Goal: Task Accomplishment & Management: Complete application form

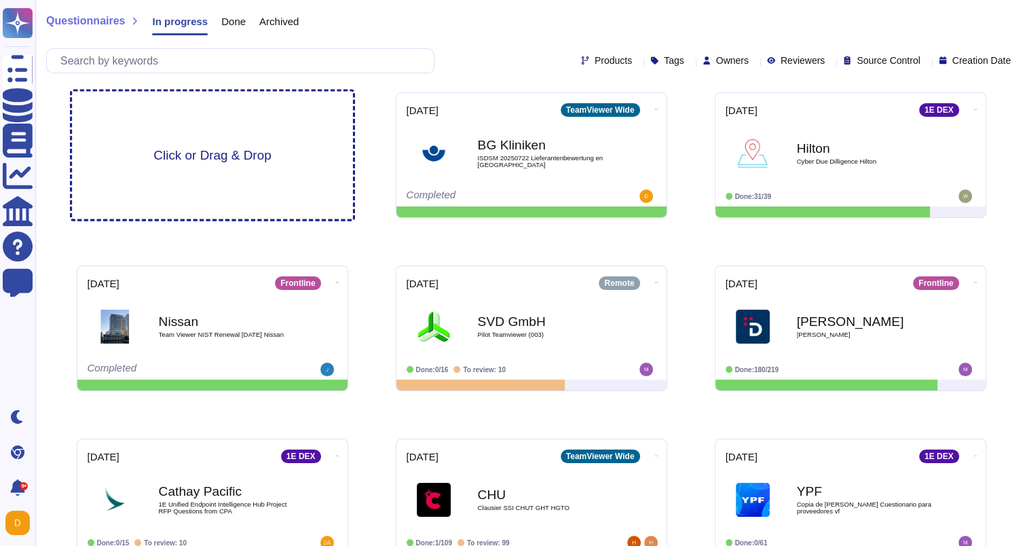
click at [228, 145] on div "Click or Drag & Drop" at bounding box center [212, 156] width 281 height 128
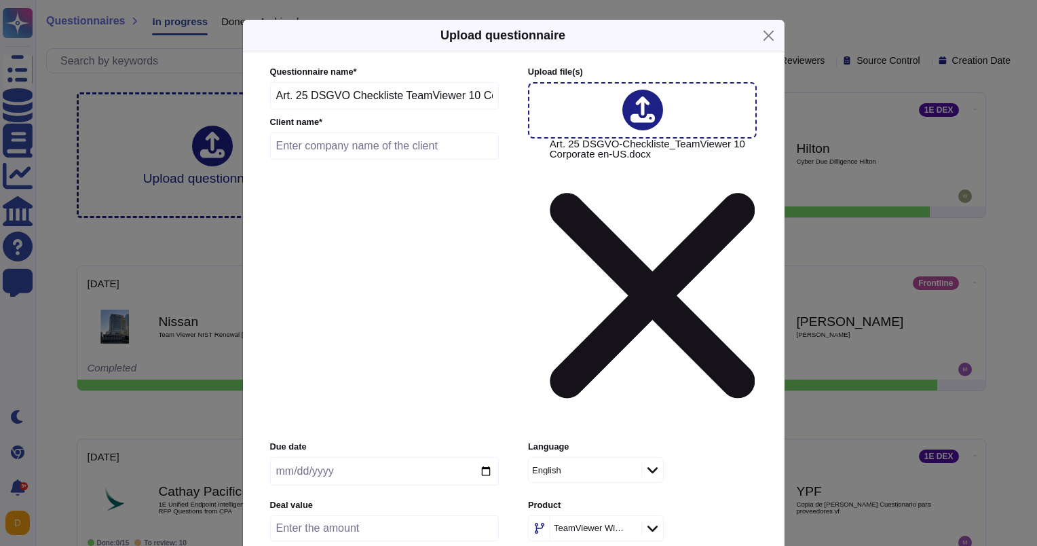
click at [331, 457] on input "date" at bounding box center [384, 471] width 229 height 29
type input "[DATE]"
click at [366, 160] on input "text" at bounding box center [384, 145] width 229 height 27
paste input "Sparkasse"
type input "Sparkasse"
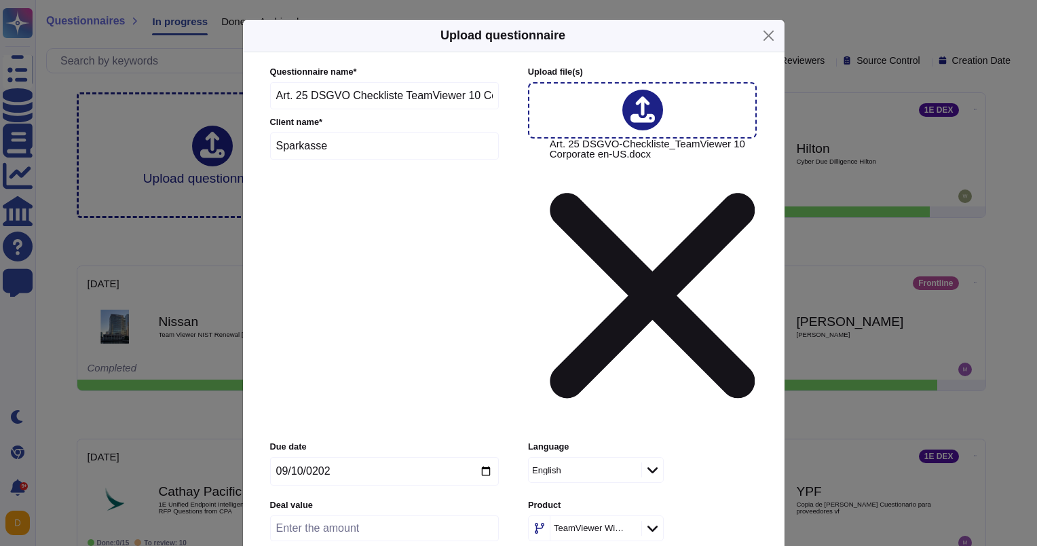
click at [634, 124] on icon at bounding box center [643, 110] width 24 height 28
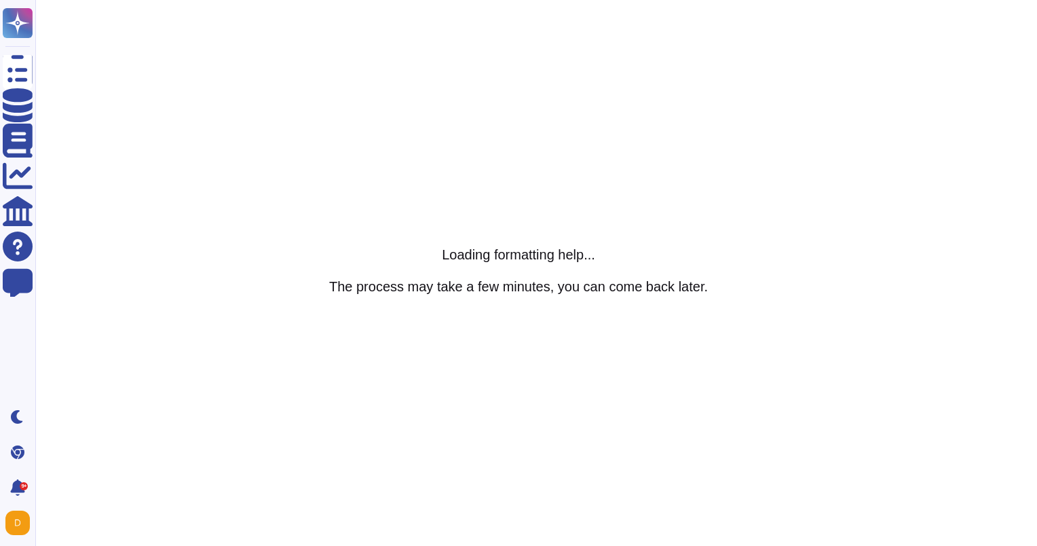
click at [318, 0] on html "Questionnaires Knowledge Base Documents Analytics CAIQ / SIG Help Center Feedba…" at bounding box center [518, 0] width 1037 height 0
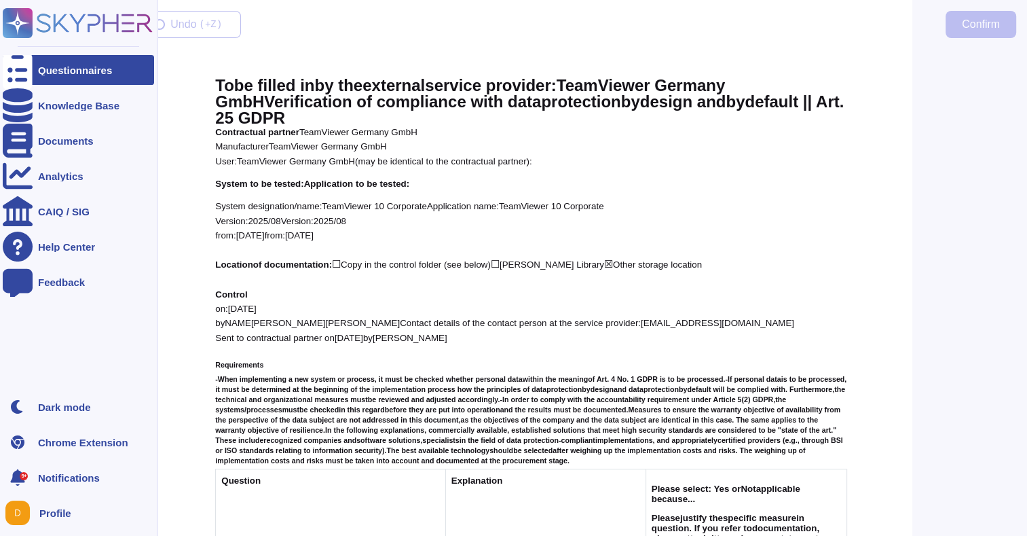
click at [81, 65] on div "Questionnaires" at bounding box center [75, 70] width 74 height 10
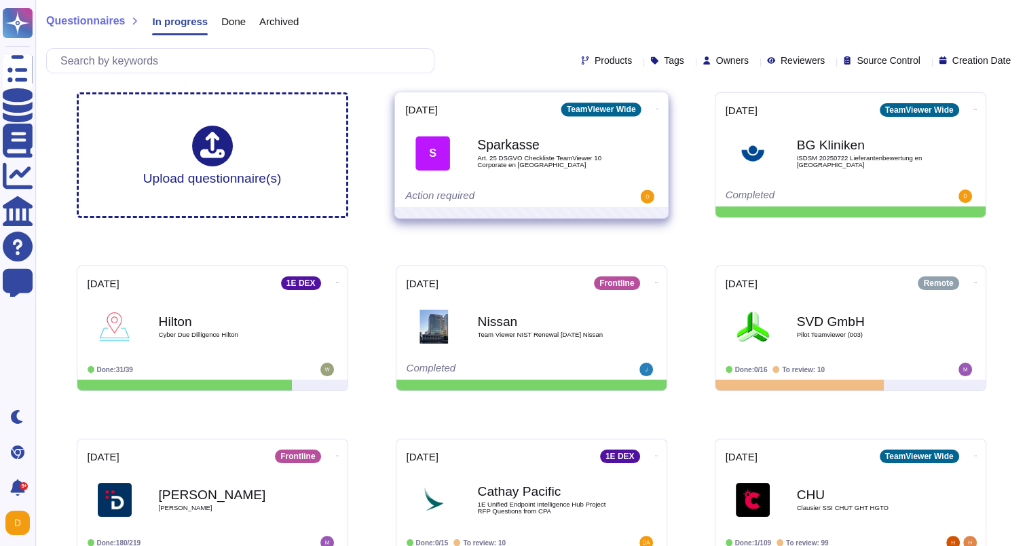
click at [566, 144] on b "Sparkasse" at bounding box center [545, 144] width 137 height 13
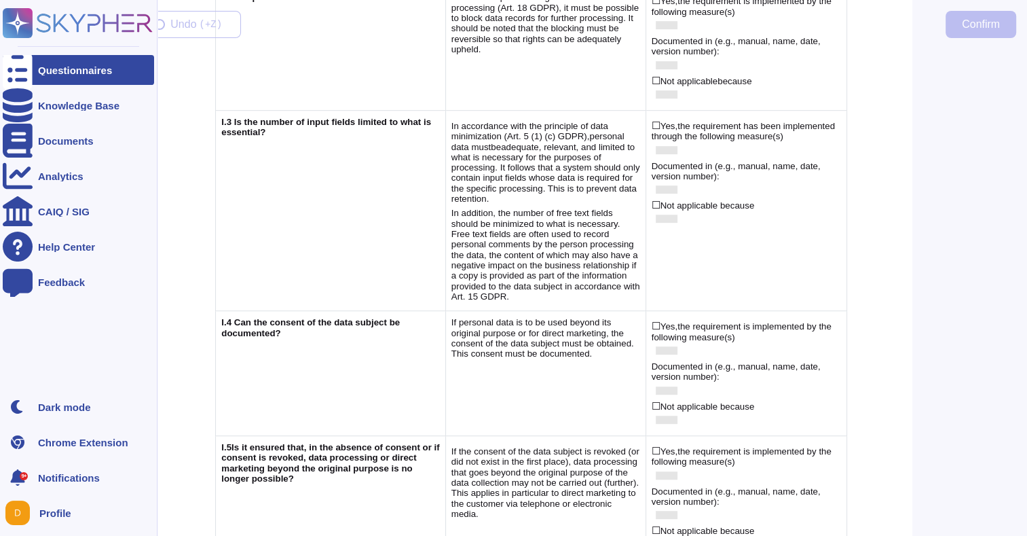
scroll to position [679, 0]
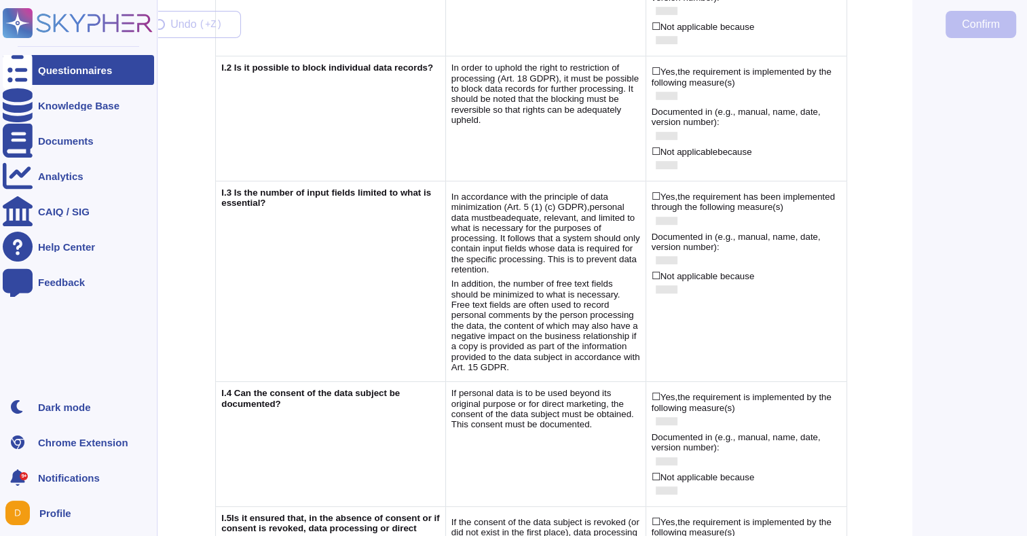
click at [33, 64] on div "Questionnaires" at bounding box center [78, 70] width 151 height 30
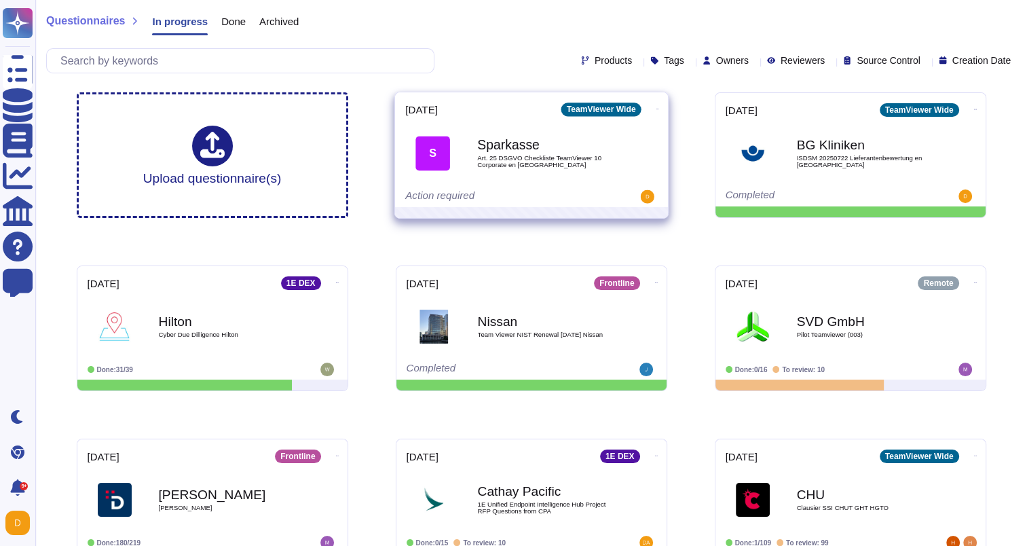
click at [656, 109] on icon at bounding box center [657, 109] width 3 height 1
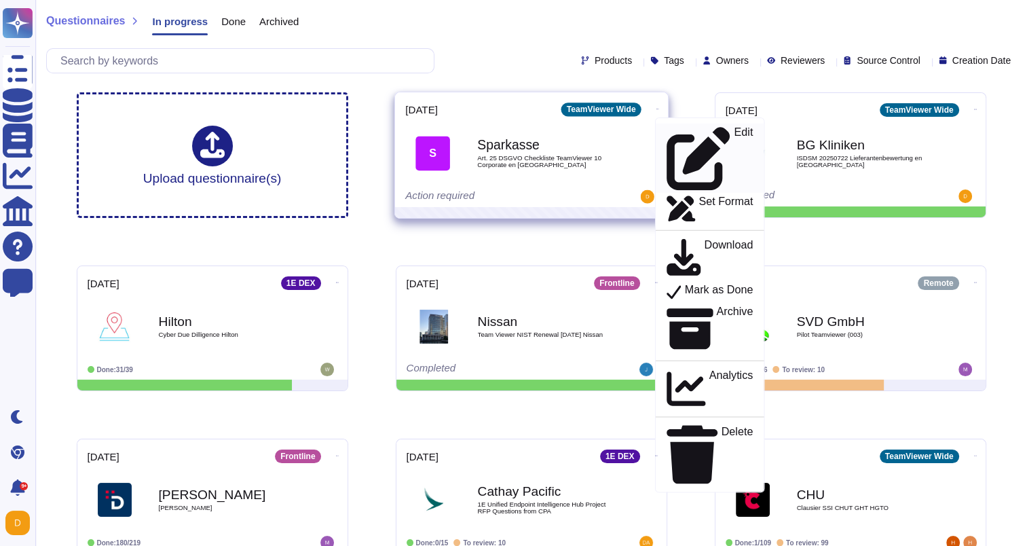
click at [667, 131] on div "Edit" at bounding box center [709, 158] width 86 height 64
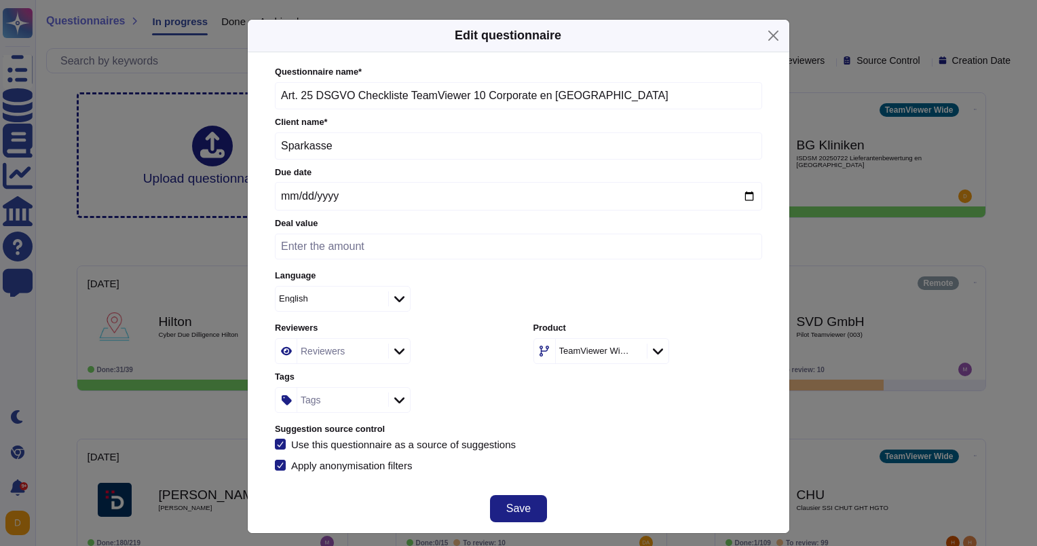
click at [654, 352] on icon at bounding box center [658, 351] width 10 height 14
click at [766, 35] on button "Close" at bounding box center [773, 35] width 21 height 21
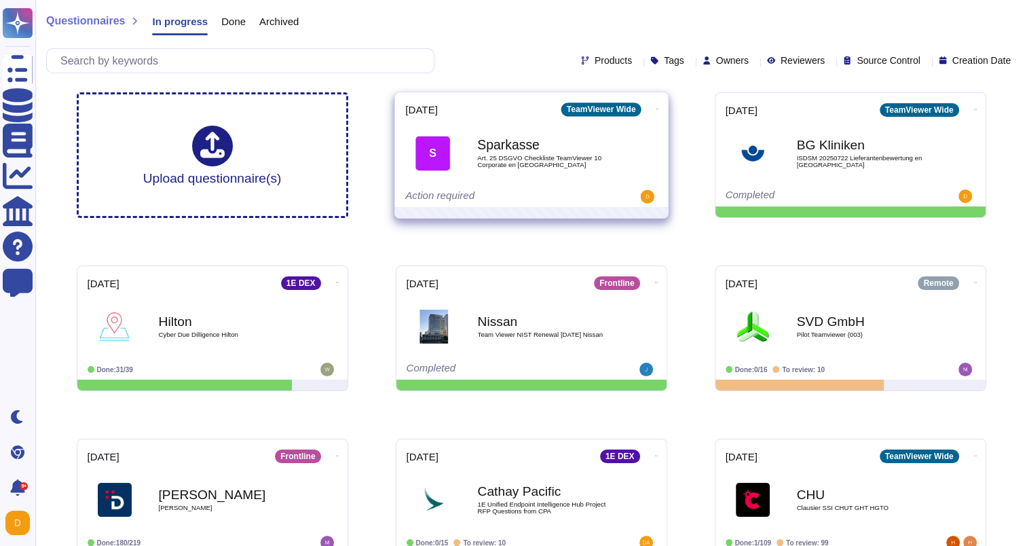
click at [600, 148] on b "Sparkasse" at bounding box center [545, 144] width 137 height 13
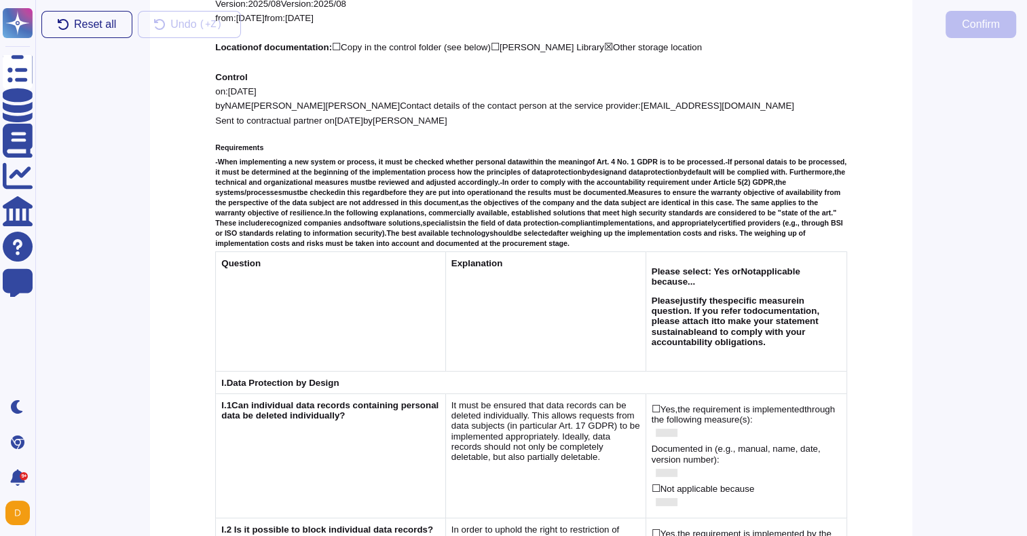
scroll to position [475, 0]
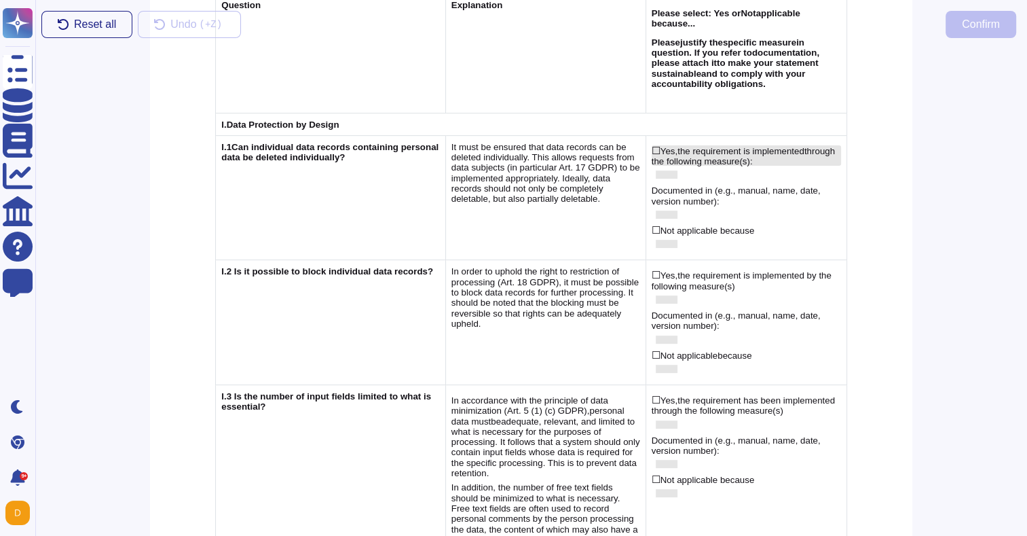
click at [652, 145] on span "through the following measure(s" at bounding box center [743, 156] width 183 height 22
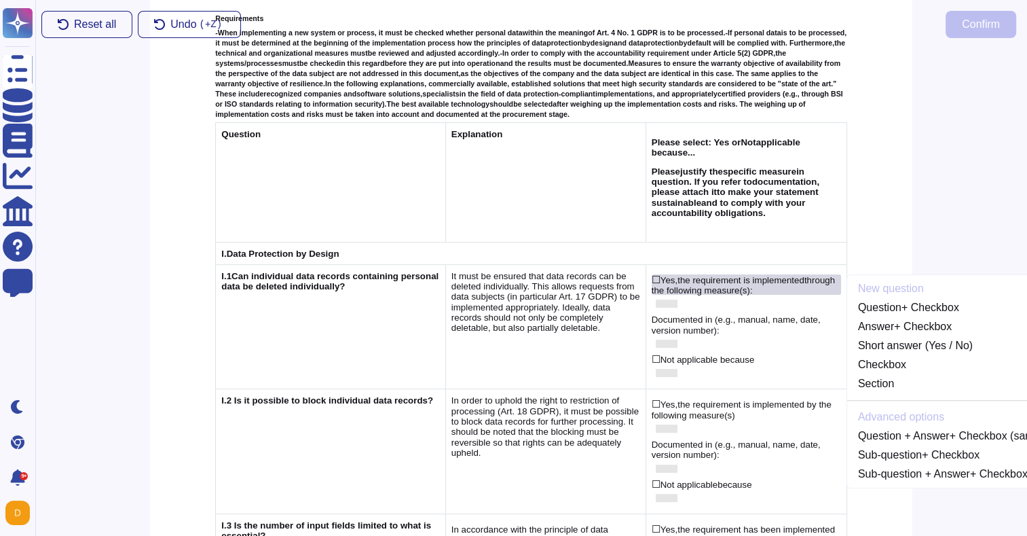
scroll to position [337, 0]
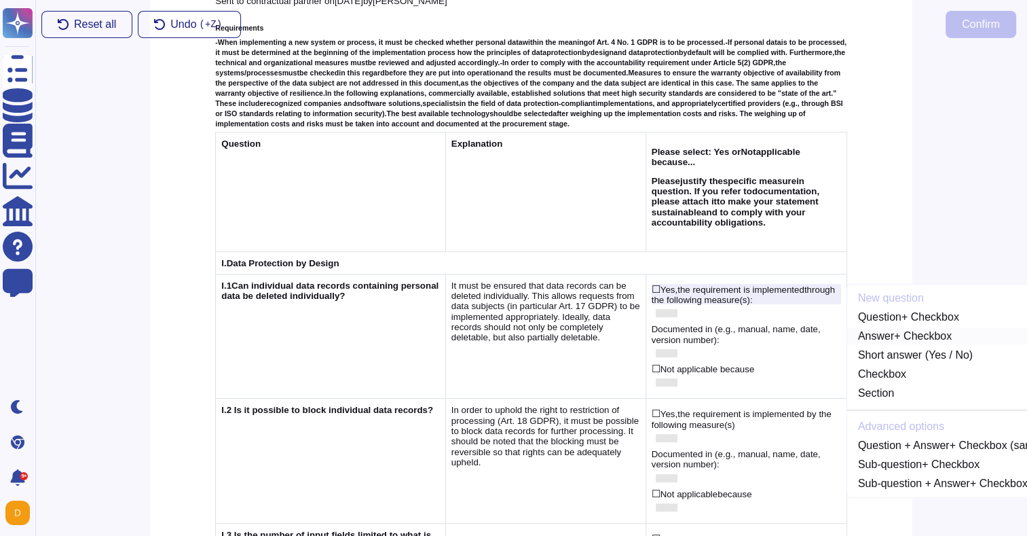
click at [933, 328] on link "Answer + Checkbox" at bounding box center [987, 336] width 280 height 16
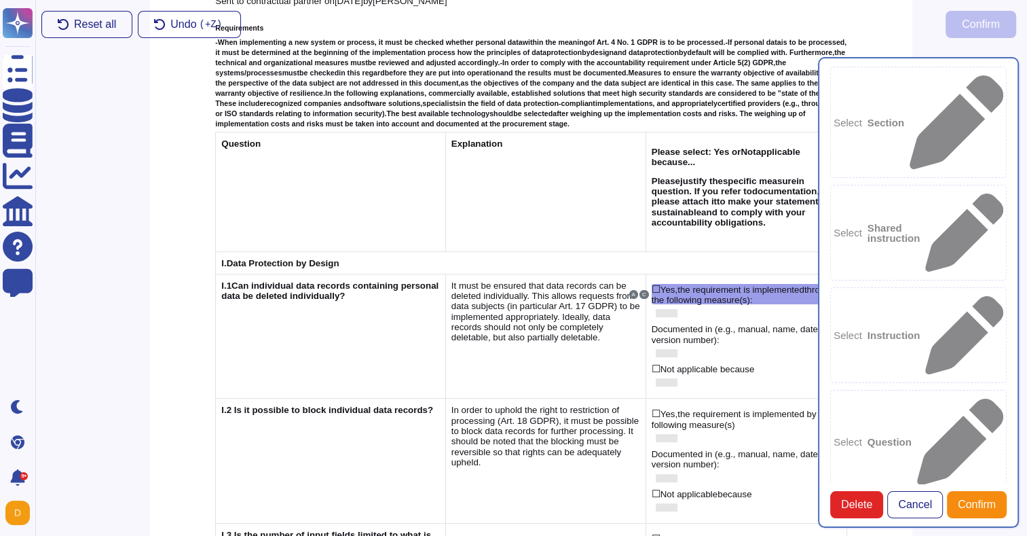
scroll to position [66, 0]
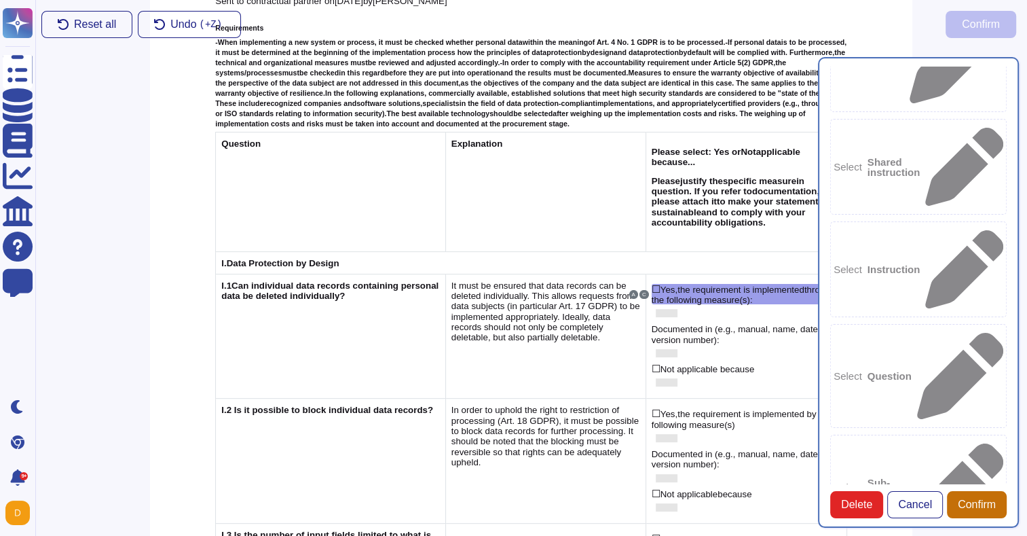
click at [961, 510] on span "Confirm" at bounding box center [977, 504] width 38 height 11
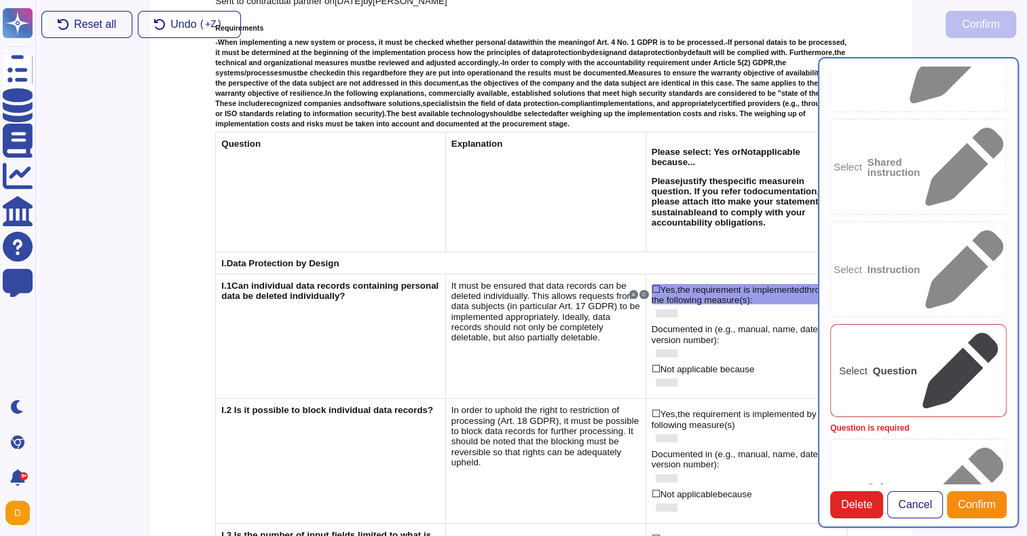
click at [893, 324] on div "Select Question" at bounding box center [918, 370] width 176 height 93
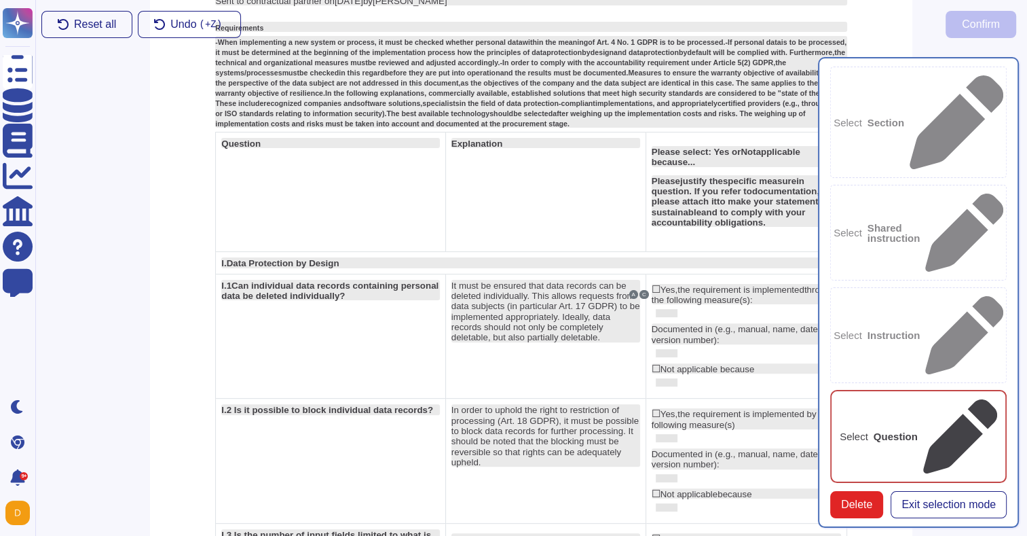
click at [695, 225] on td "Please select: Yes or Not applicable because... Please justify the specific mea…" at bounding box center [746, 191] width 201 height 119
click at [267, 280] on span "Can individual data records containing personal data be deleted individually?" at bounding box center [329, 290] width 217 height 20
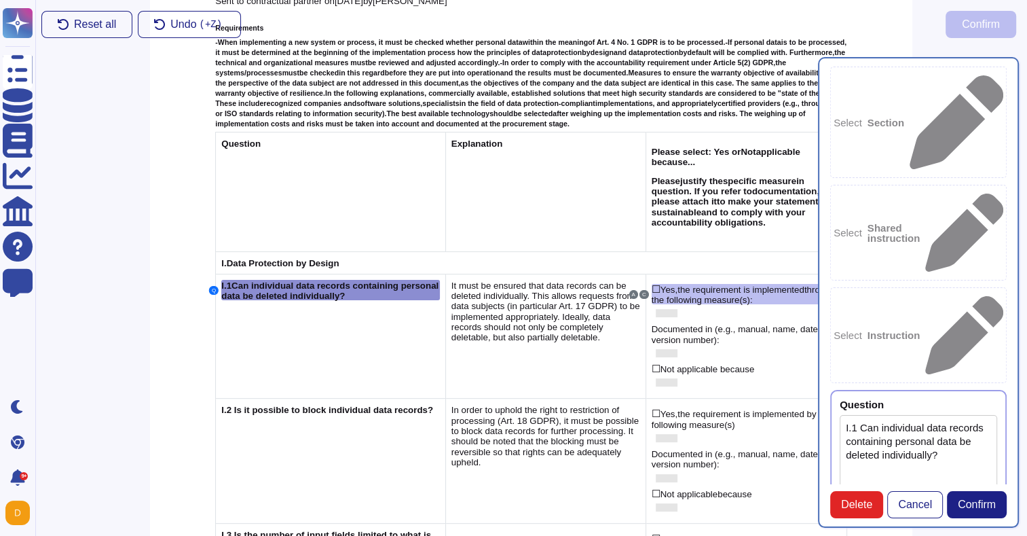
type textarea "I.1 Can individual data records containing personal data be deleted individuall…"
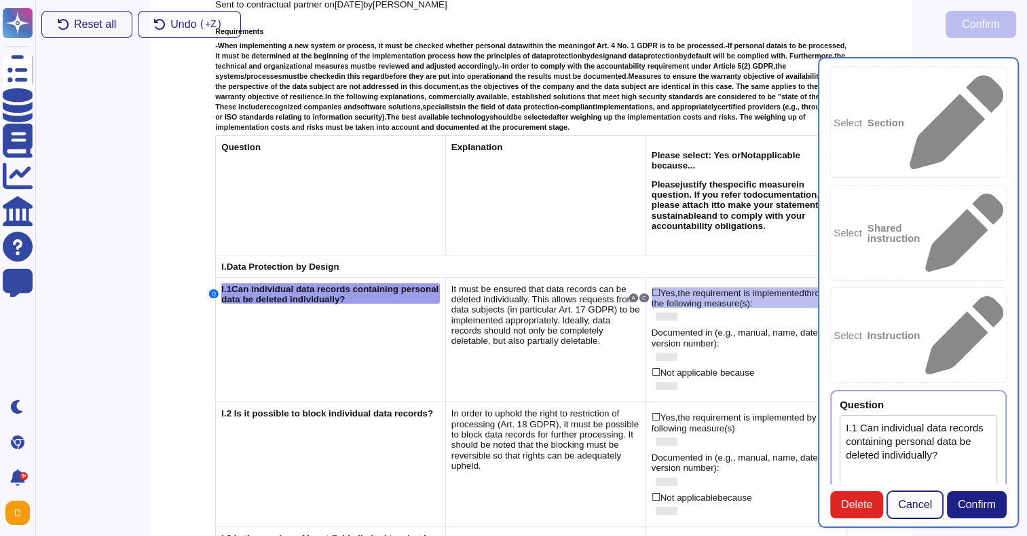
click at [899, 508] on span "Cancel" at bounding box center [915, 504] width 34 height 11
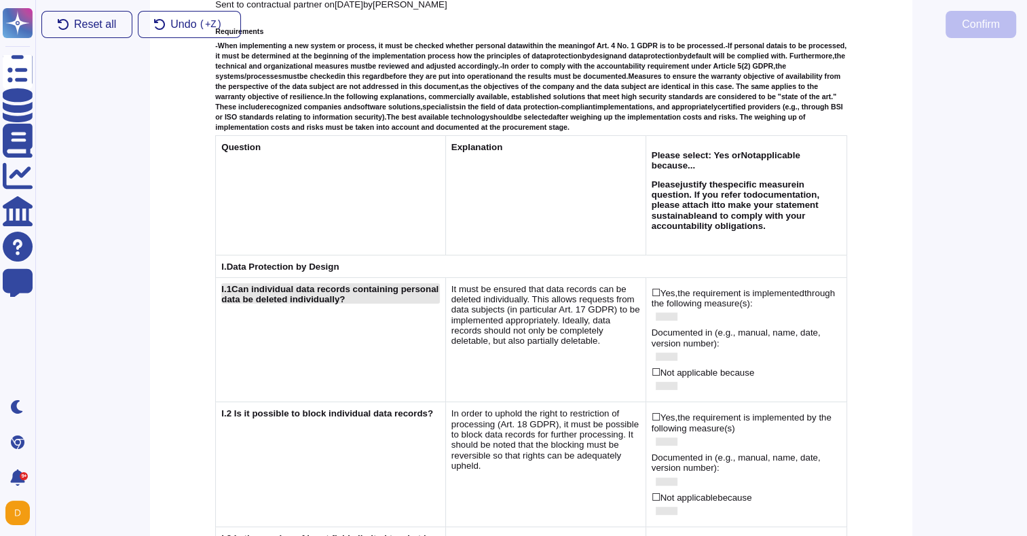
click at [302, 284] on span "Can individual data records containing personal data be deleted individually?" at bounding box center [329, 294] width 217 height 20
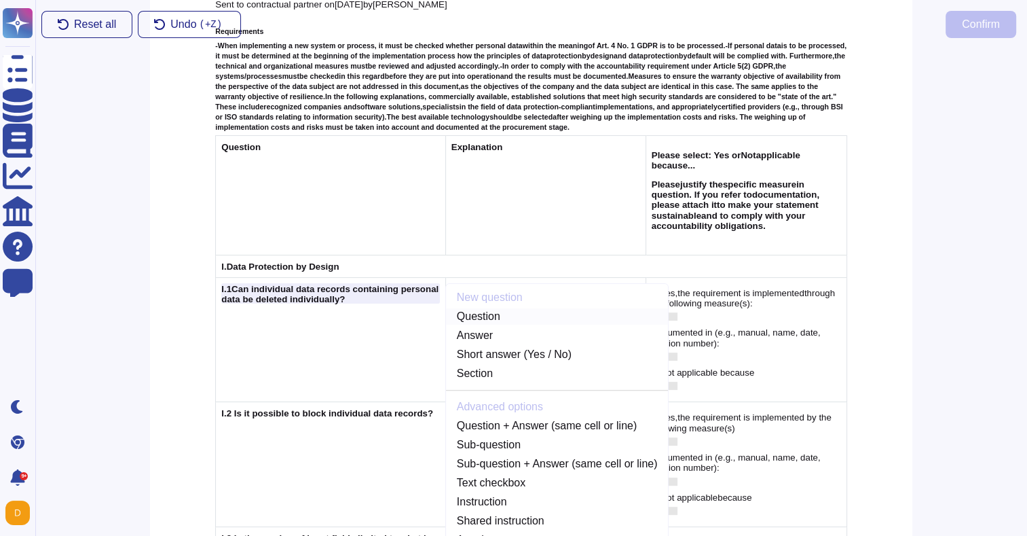
click at [478, 308] on link "Question" at bounding box center [557, 316] width 223 height 16
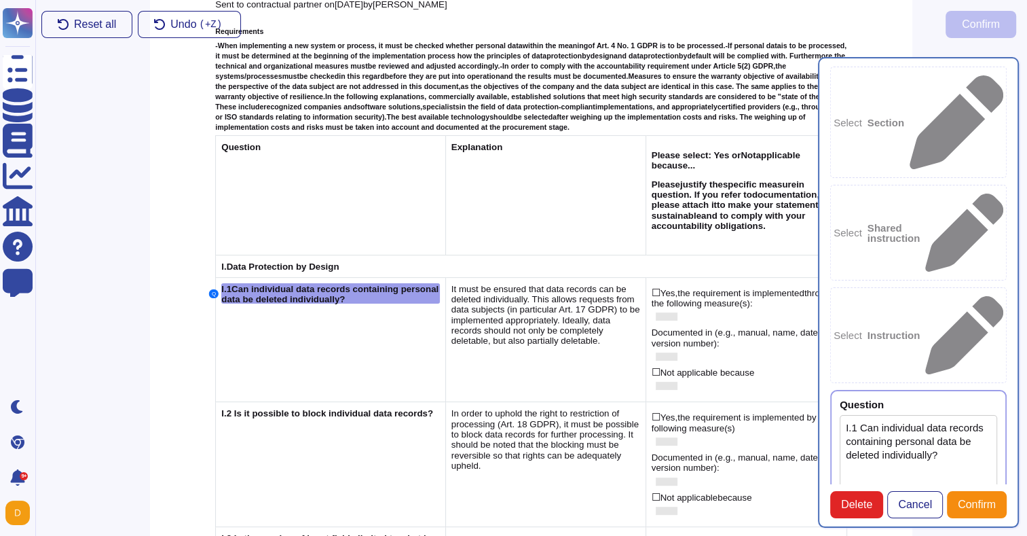
type textarea "I.1 Can individual data records containing personal data be deleted individuall…"
click at [976, 505] on span "Confirm" at bounding box center [977, 504] width 38 height 11
click at [922, 415] on textarea "I.1 Can individual data records containing personal data be deleted individuall…" at bounding box center [918, 462] width 157 height 94
click at [953, 415] on textarea "I.1 Can individual data records containing personal data be deleted individuall…" at bounding box center [918, 462] width 157 height 94
click at [976, 508] on span "Confirm" at bounding box center [977, 504] width 38 height 11
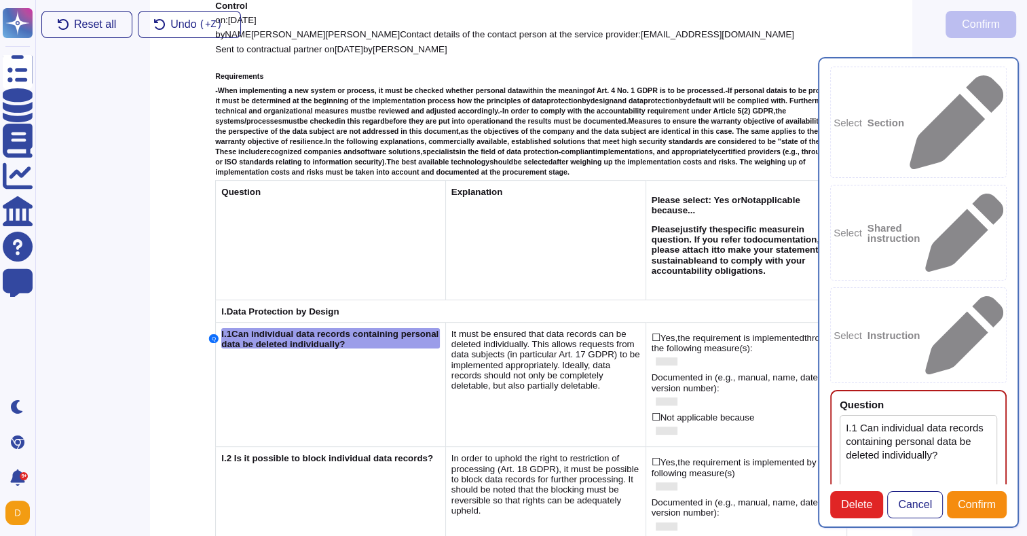
scroll to position [265, 0]
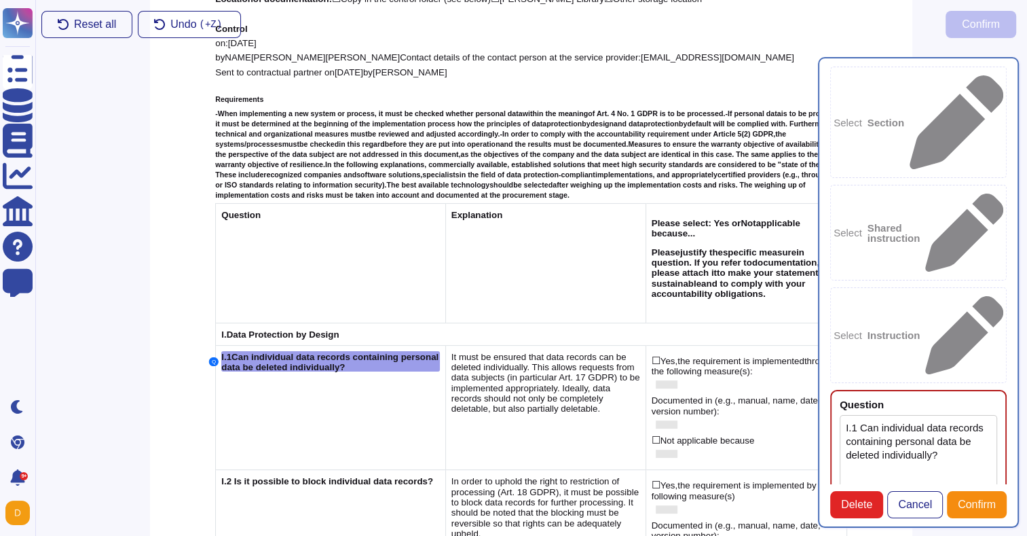
click at [910, 330] on b "Instruction" at bounding box center [894, 335] width 53 height 10
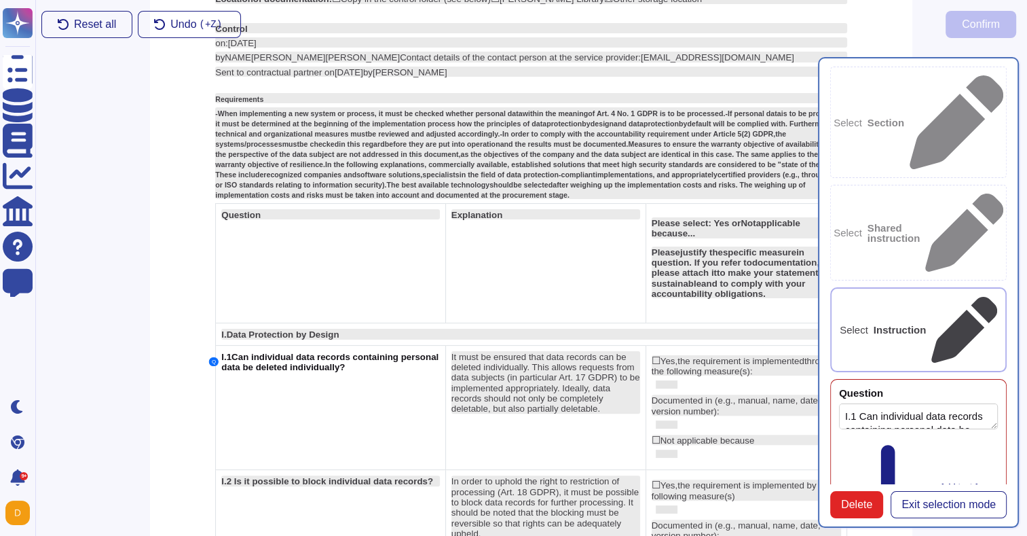
click at [312, 259] on td "Question" at bounding box center [330, 262] width 229 height 119
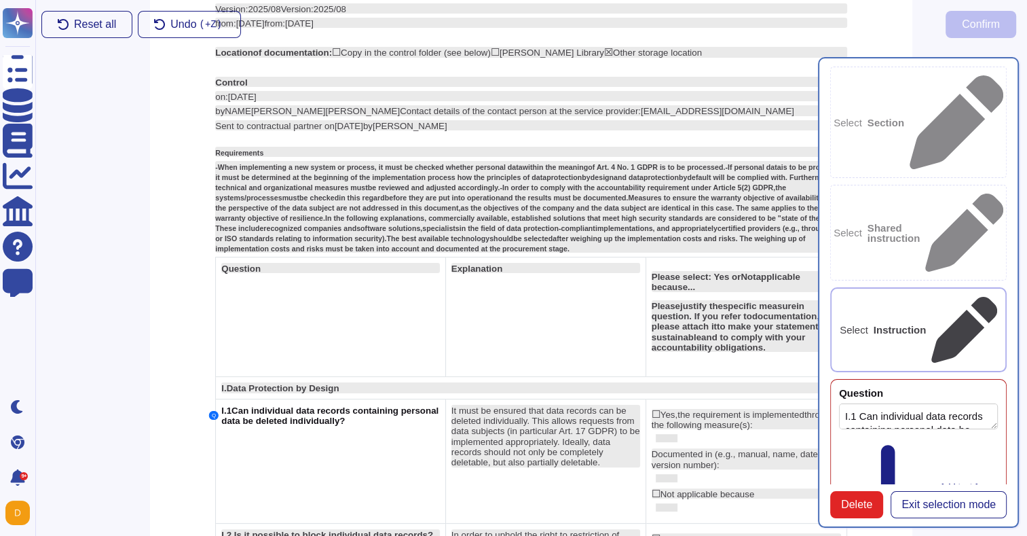
scroll to position [198, 0]
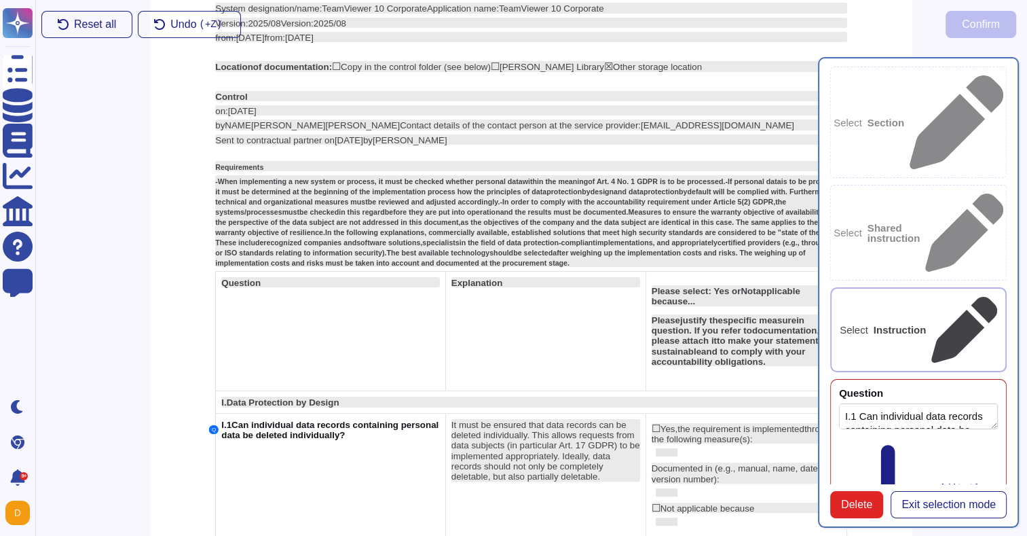
click at [950, 500] on div "Select Section Select Shared instruction Select Instruction Question I.1 Can in…" at bounding box center [918, 292] width 217 height 487
click at [948, 499] on span "Exit selection mode" at bounding box center [949, 504] width 94 height 11
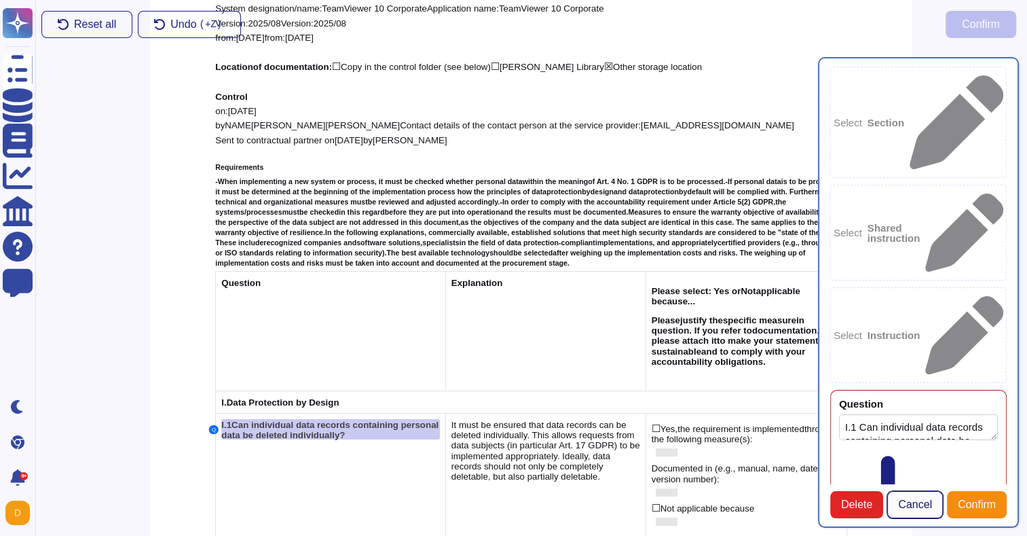
click at [911, 499] on span "Cancel" at bounding box center [915, 504] width 34 height 11
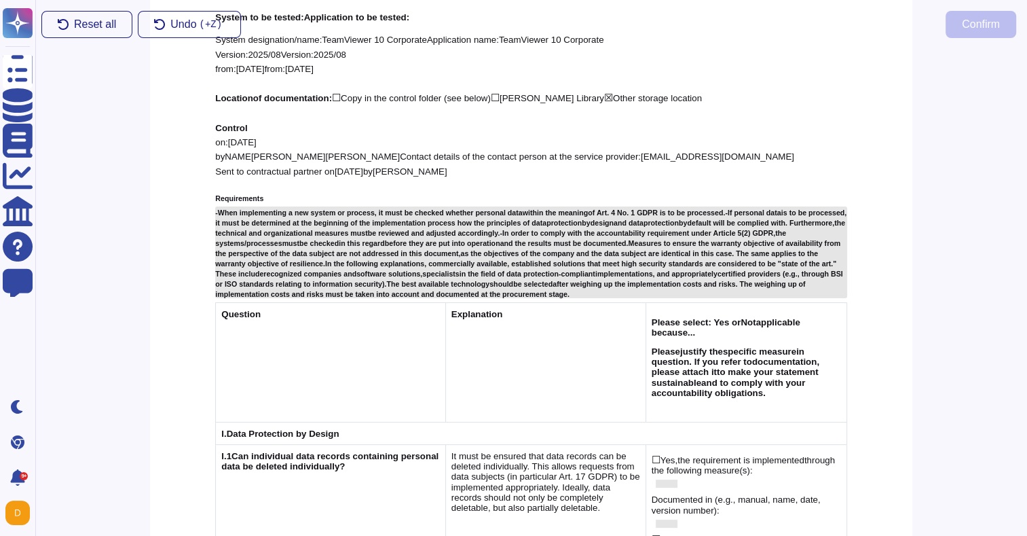
scroll to position [272, 0]
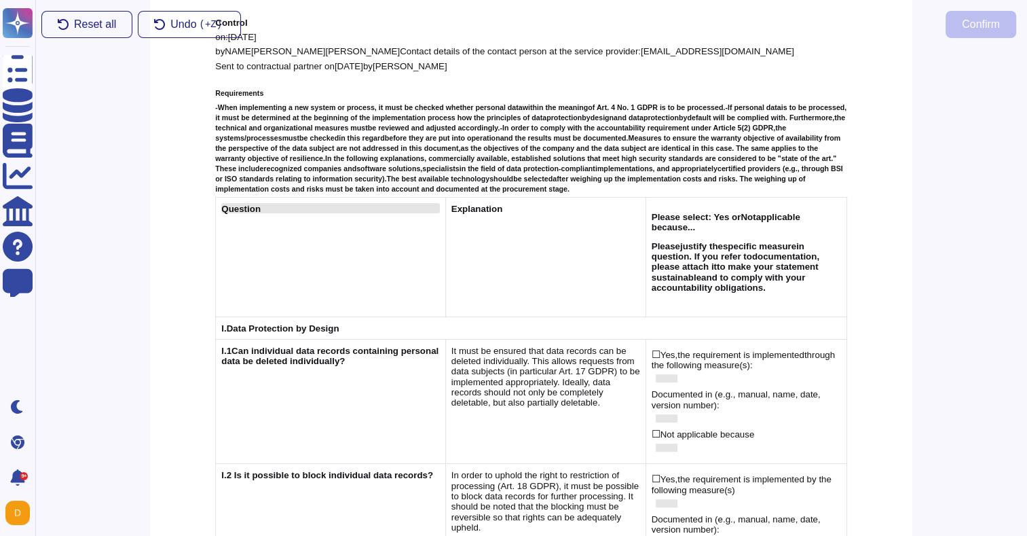
click at [284, 206] on div "Question" at bounding box center [330, 208] width 218 height 10
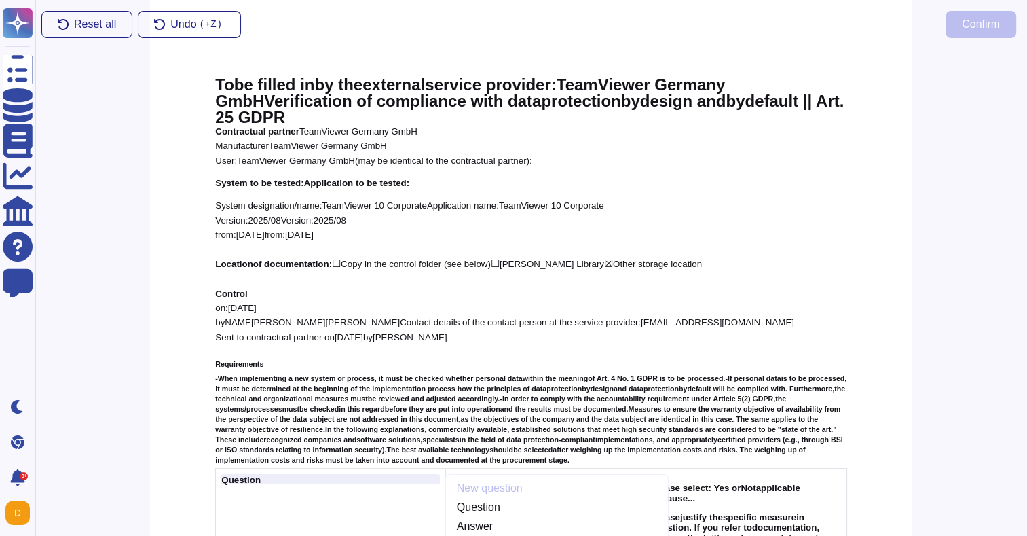
scroll to position [0, 0]
click at [887, 133] on div at bounding box center [918, 292] width 217 height 487
click at [902, 138] on div at bounding box center [918, 292] width 217 height 487
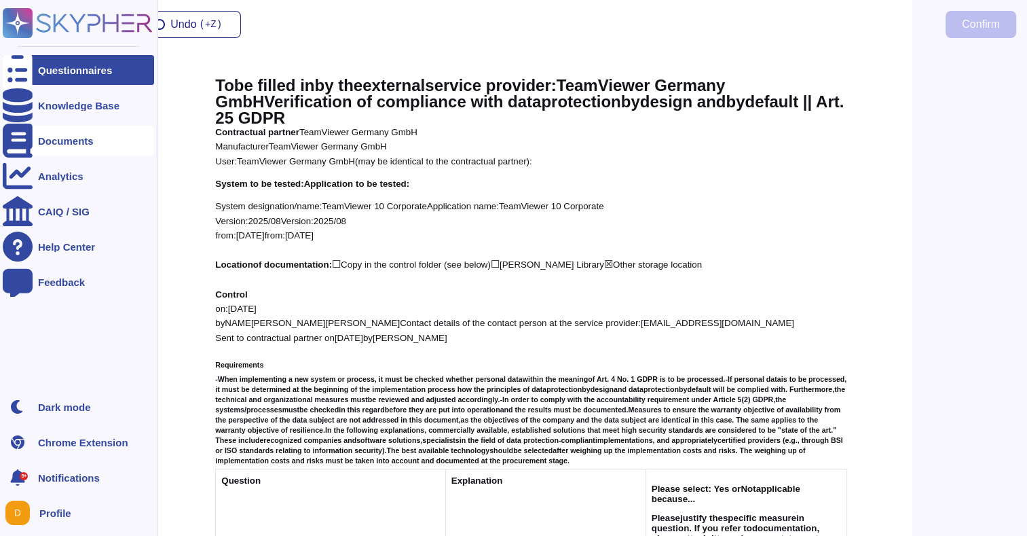
click at [54, 139] on div "Documents" at bounding box center [66, 141] width 56 height 10
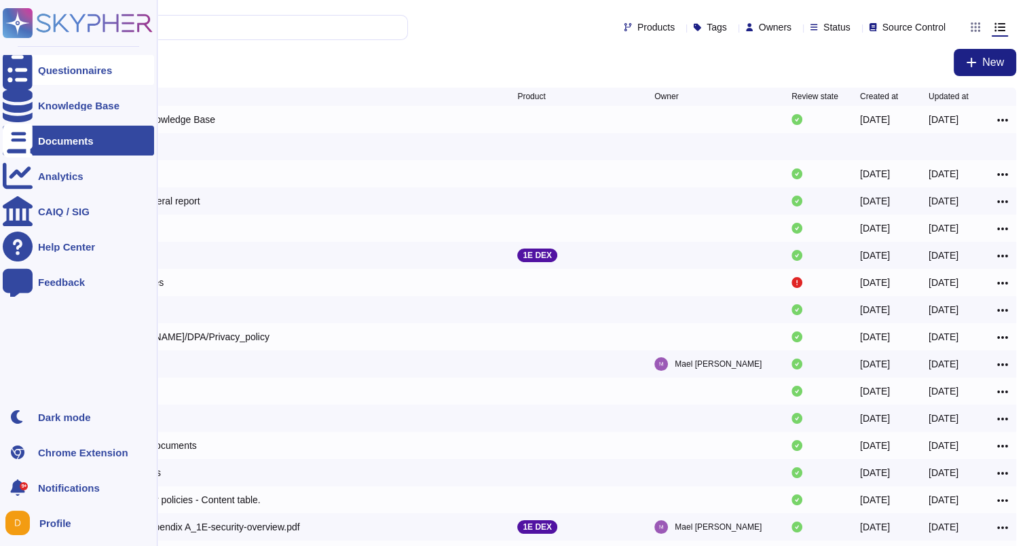
click at [25, 74] on div at bounding box center [18, 70] width 30 height 30
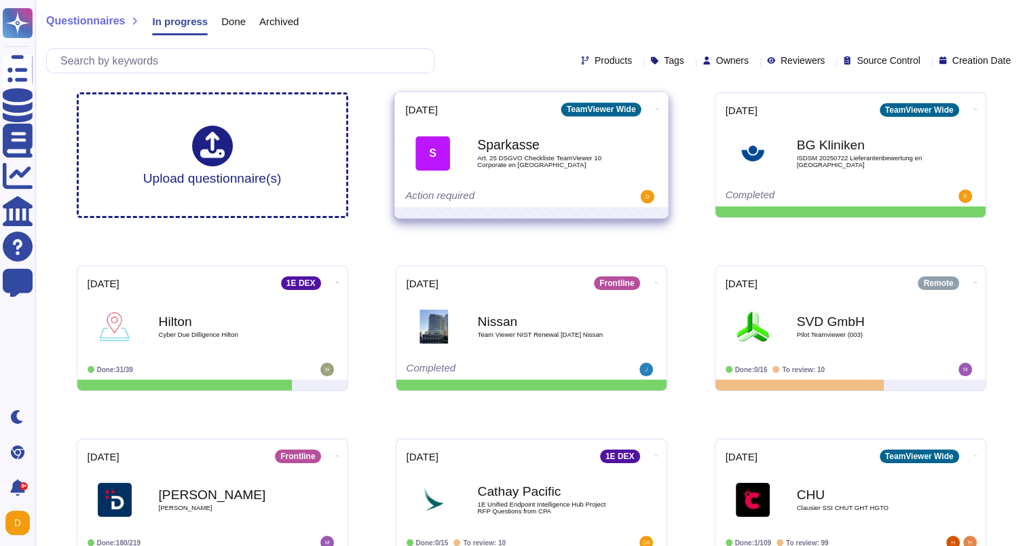
click at [660, 115] on div "[DATE] TeamViewer Wide S Sparkasse Art. 25 DSGVO Checkliste TeamViewer 10 Corpo…" at bounding box center [531, 149] width 273 height 115
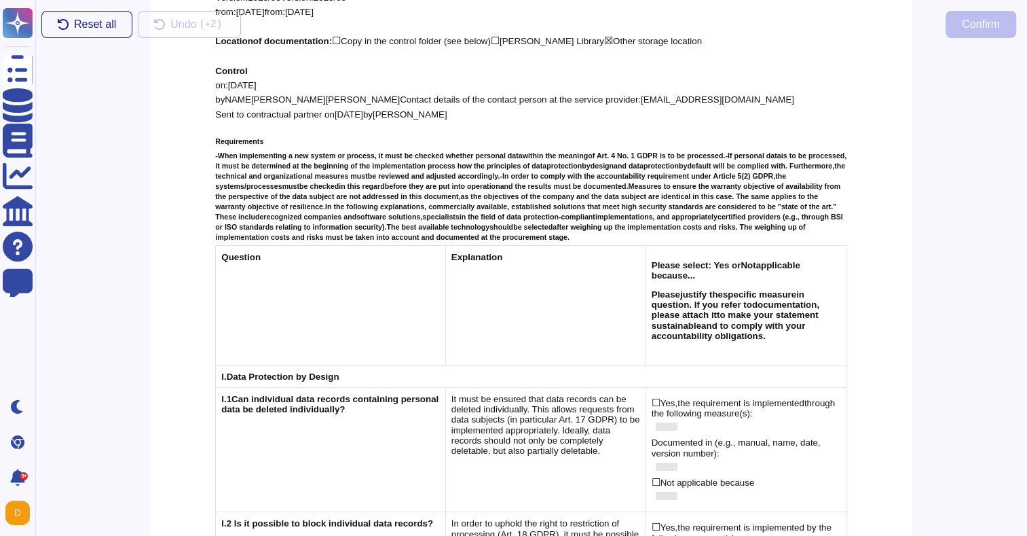
scroll to position [212, 0]
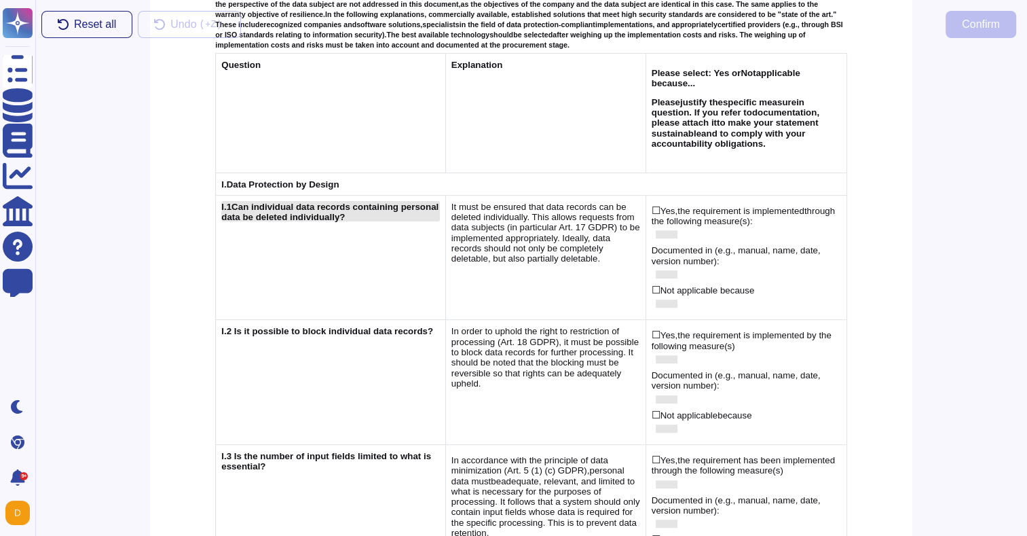
click at [298, 202] on span "Can individual data records containing personal data be deleted individually?" at bounding box center [329, 212] width 217 height 20
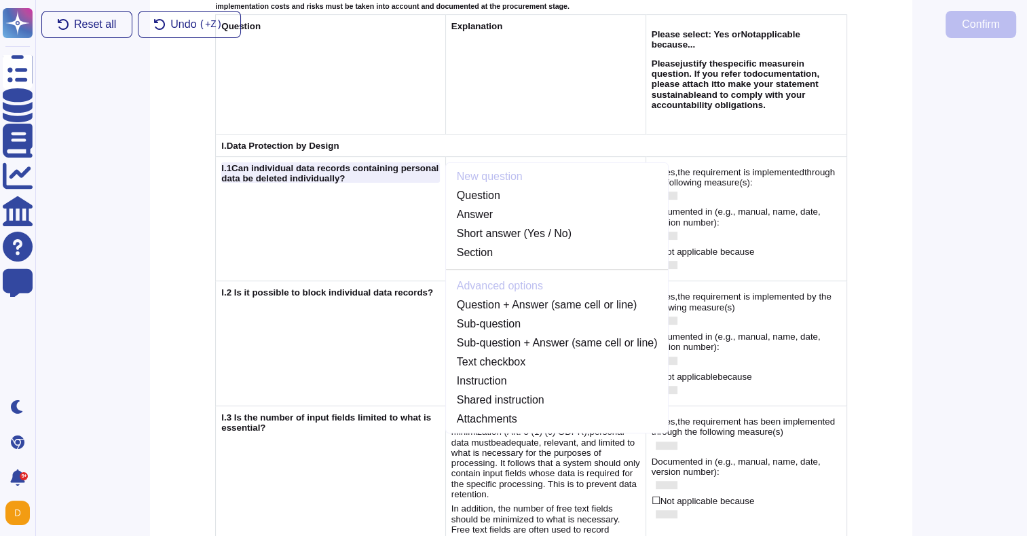
scroll to position [469, 0]
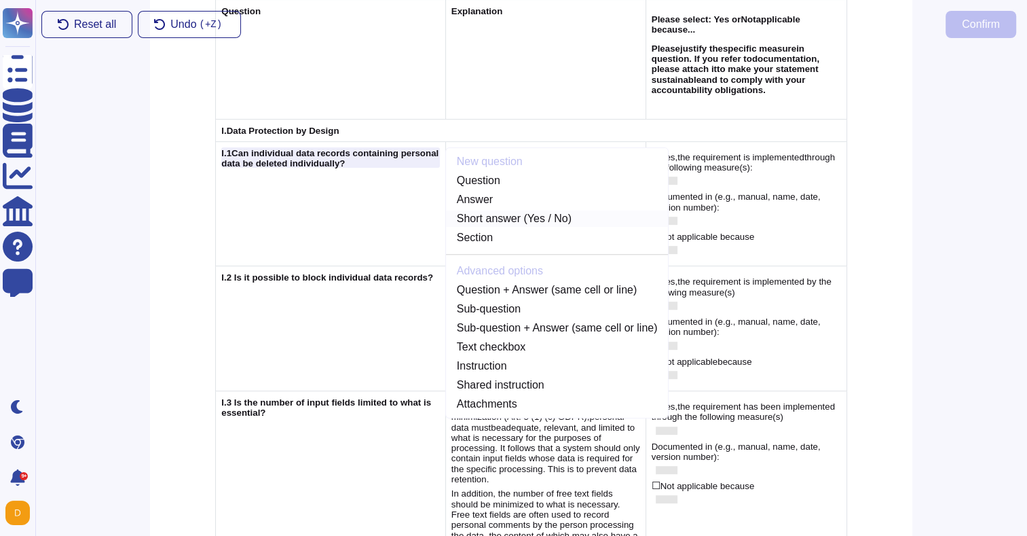
click at [471, 210] on link "Short answer (Yes / No)" at bounding box center [557, 218] width 223 height 16
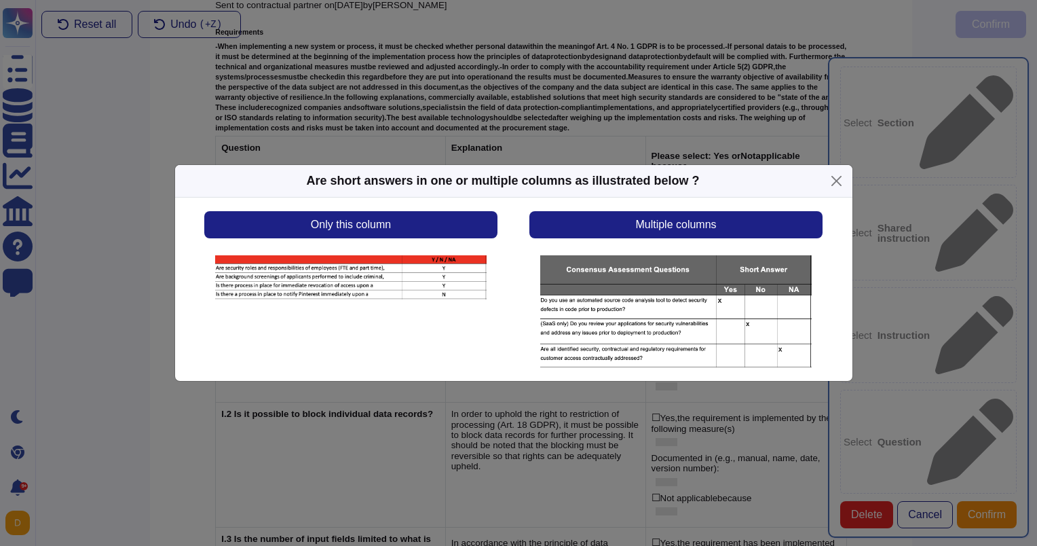
scroll to position [328, 0]
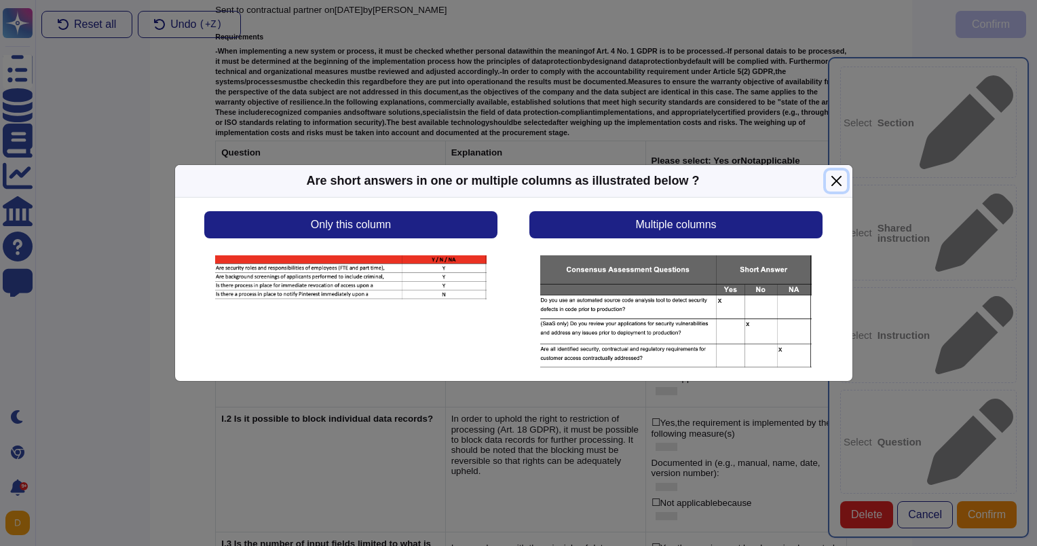
click at [832, 184] on button "Close" at bounding box center [836, 180] width 21 height 21
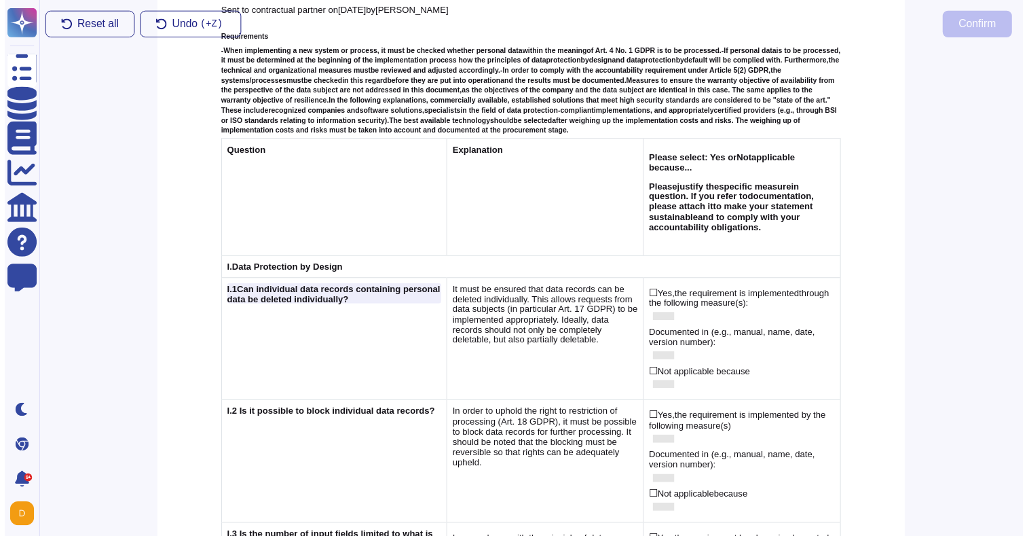
scroll to position [333, 0]
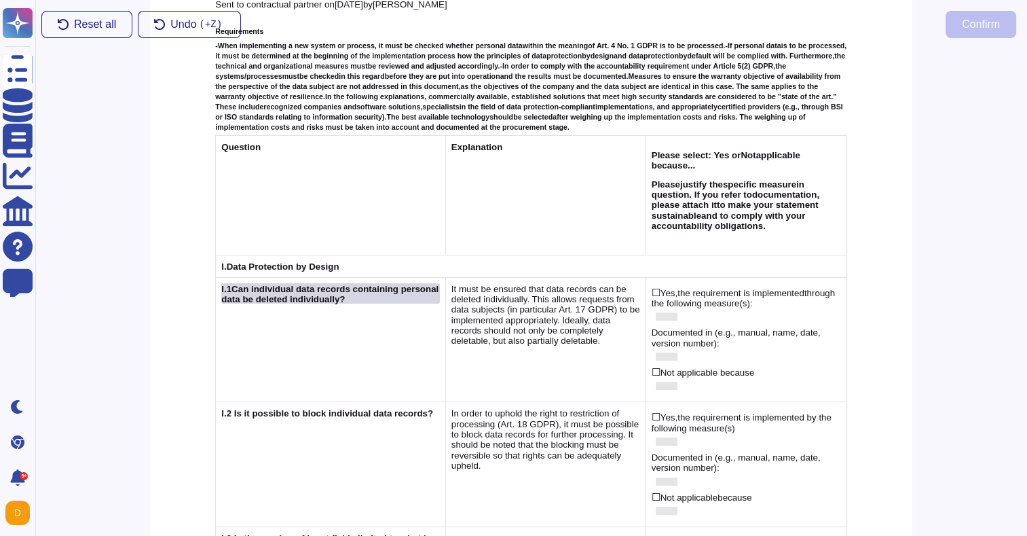
click at [374, 284] on span "Can individual data records containing personal data be deleted individually?" at bounding box center [329, 294] width 217 height 20
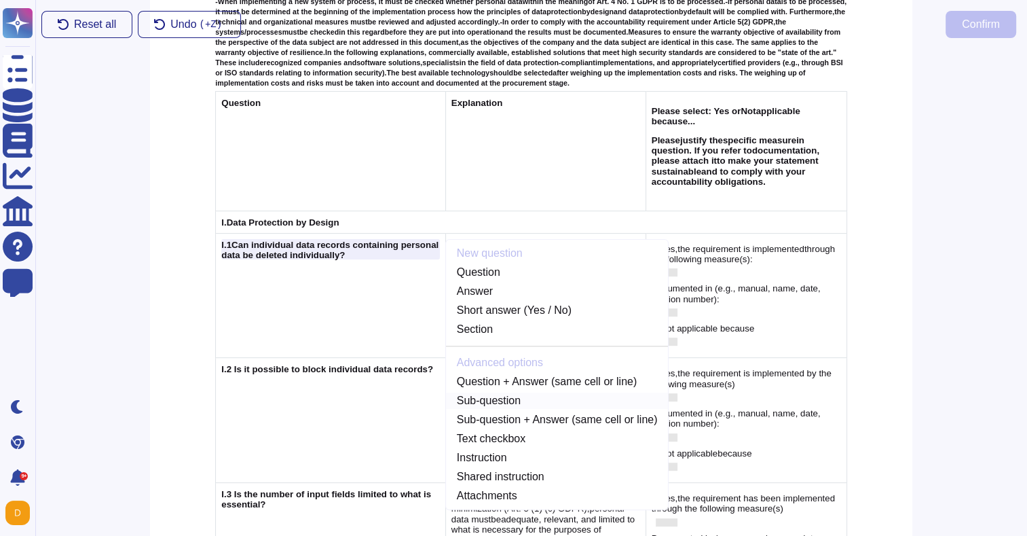
scroll to position [401, 0]
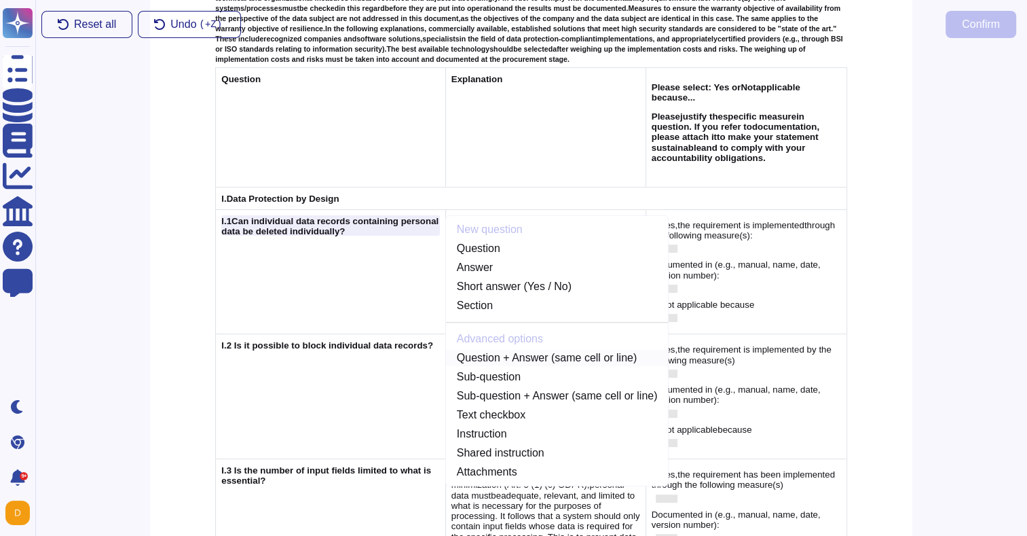
click at [477, 350] on link "Question + Answer (same cell or line)" at bounding box center [557, 358] width 223 height 16
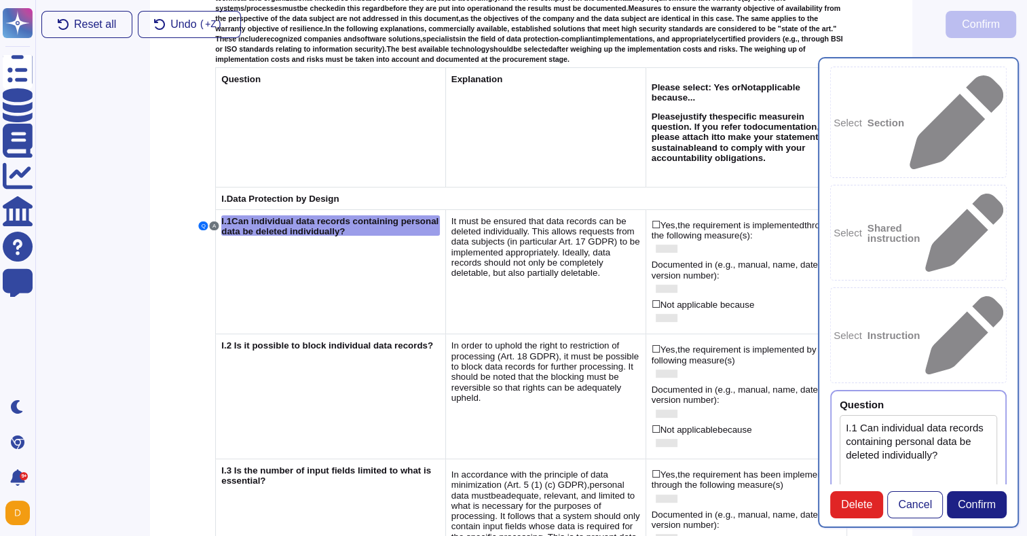
type textarea "I.1 Can individual data records containing personal data be deleted individuall…"
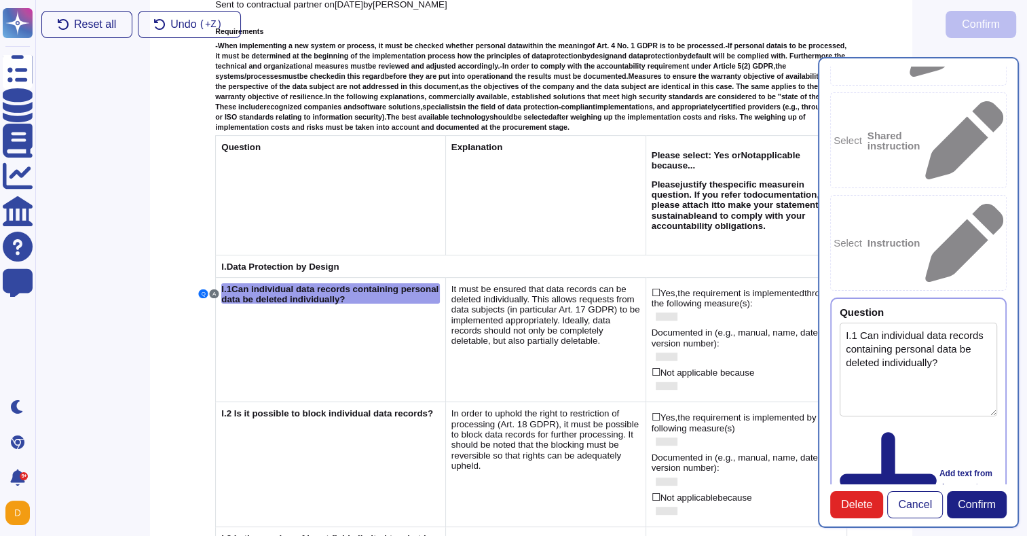
scroll to position [93, 0]
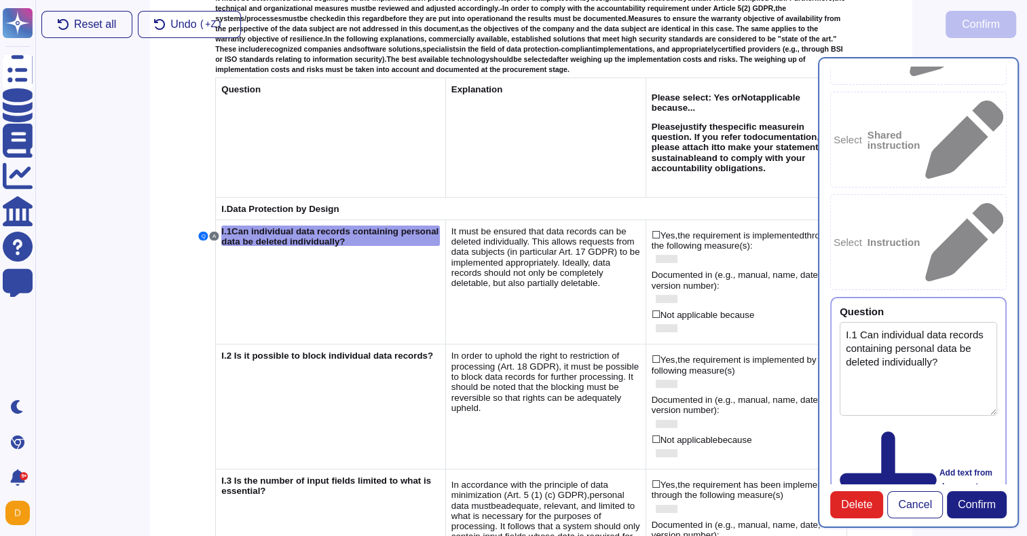
scroll to position [333, 0]
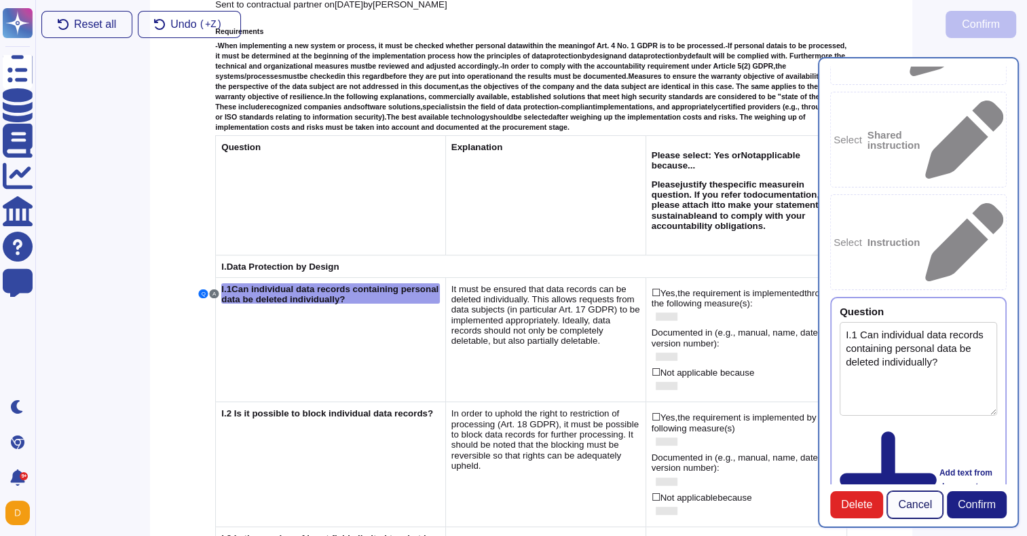
click at [910, 510] on span "Cancel" at bounding box center [915, 504] width 34 height 11
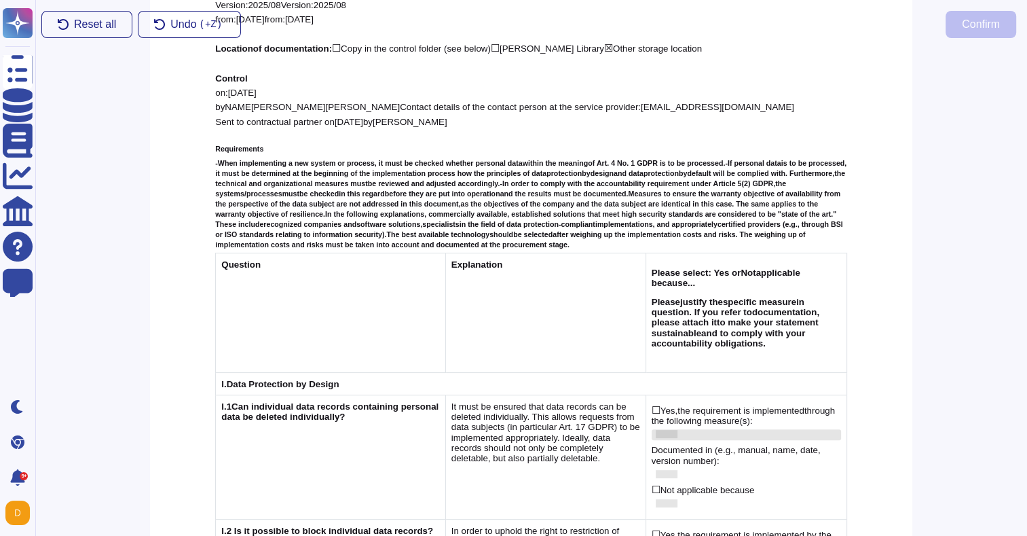
scroll to position [339, 0]
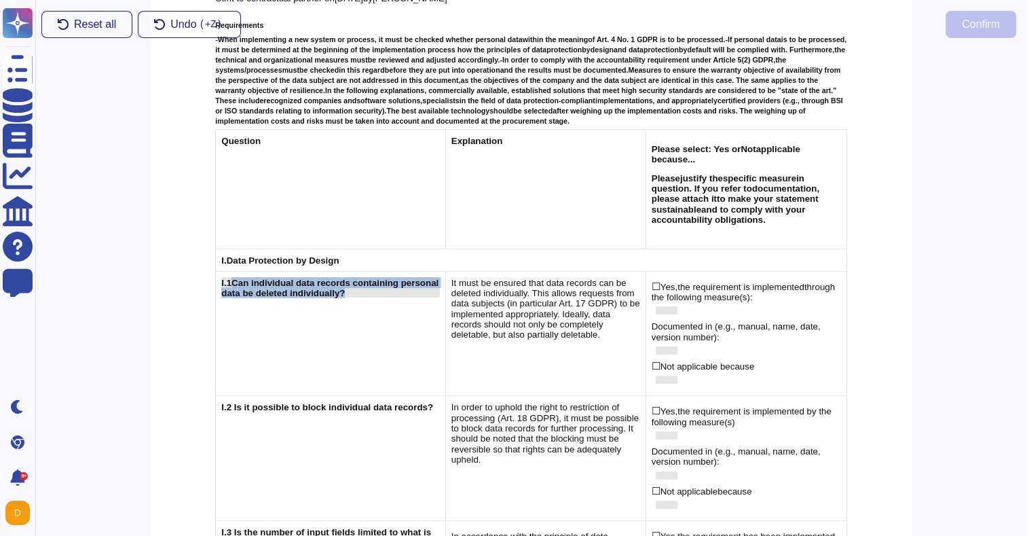
drag, startPoint x: 385, startPoint y: 270, endPoint x: 234, endPoint y: 255, distance: 151.5
click at [234, 277] on div "I.1 Can individual data records containing personal data be deleted individuall…" at bounding box center [330, 287] width 218 height 21
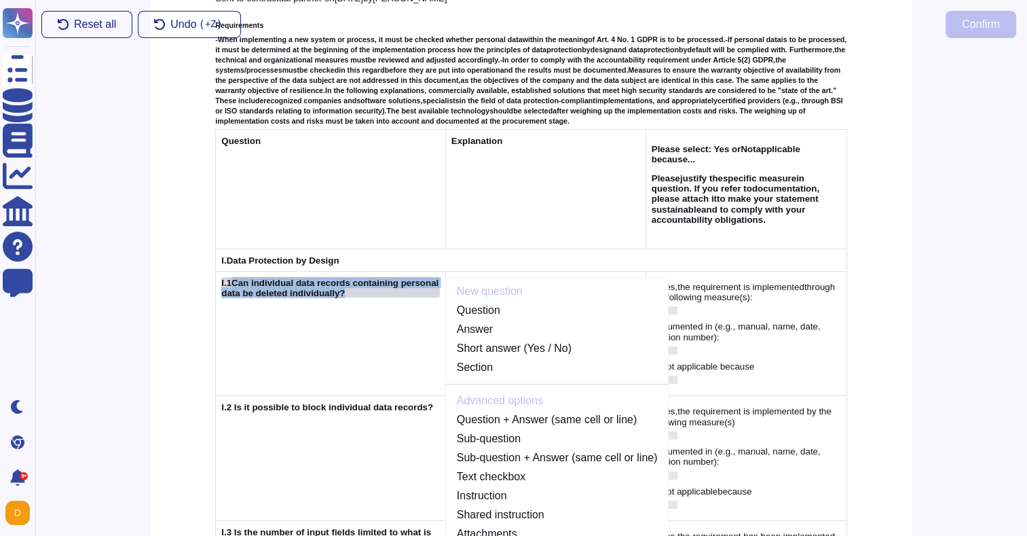
scroll to position [333, 0]
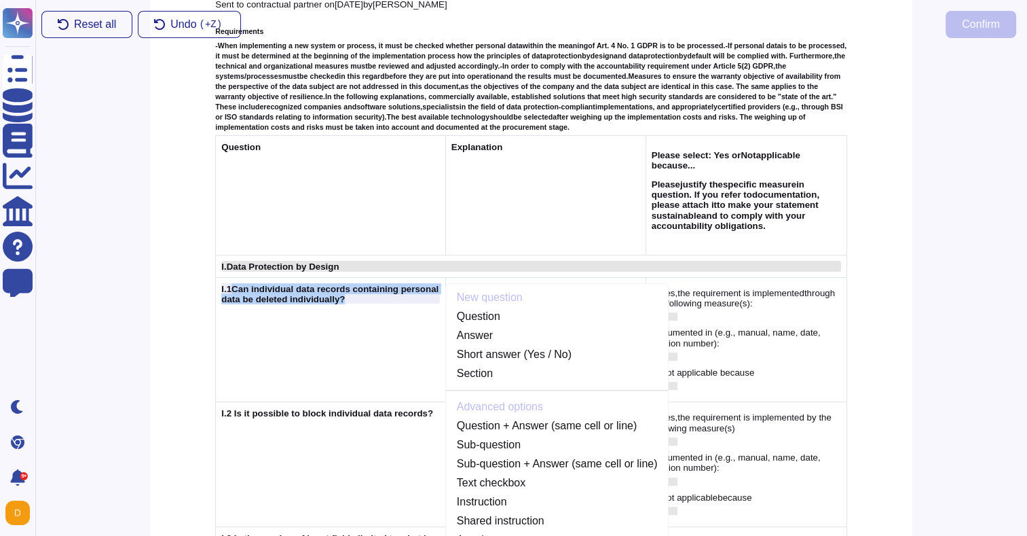
copy span "Can individual data records containing personal data be deleted individually?"
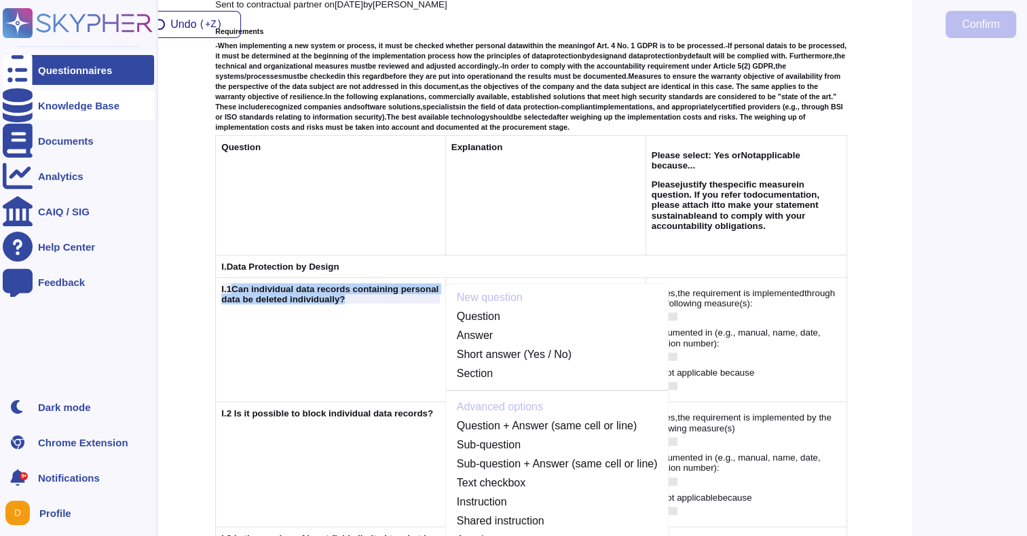
click at [49, 113] on div "Knowledge Base" at bounding box center [78, 105] width 151 height 30
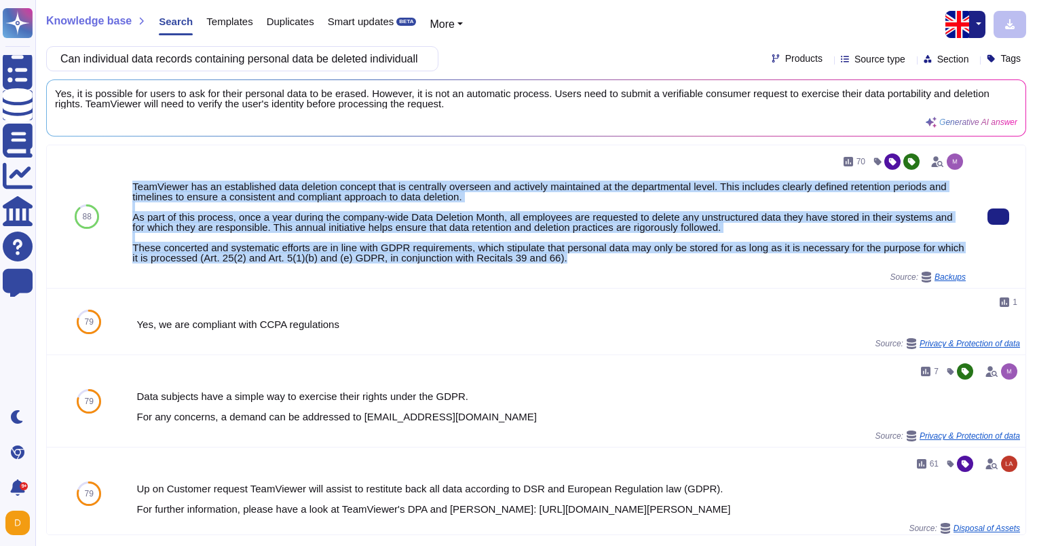
drag, startPoint x: 130, startPoint y: 186, endPoint x: 687, endPoint y: 257, distance: 561.1
click at [687, 257] on div "70 TeamViewer has an established data deletion concept that is centrally overse…" at bounding box center [549, 216] width 844 height 143
copy div "TeamViewer has an established data deletion concept that is centrally overseen …"
click at [268, 195] on div "TeamViewer has an established data deletion concept that is centrally overseen …" at bounding box center [549, 221] width 834 height 81
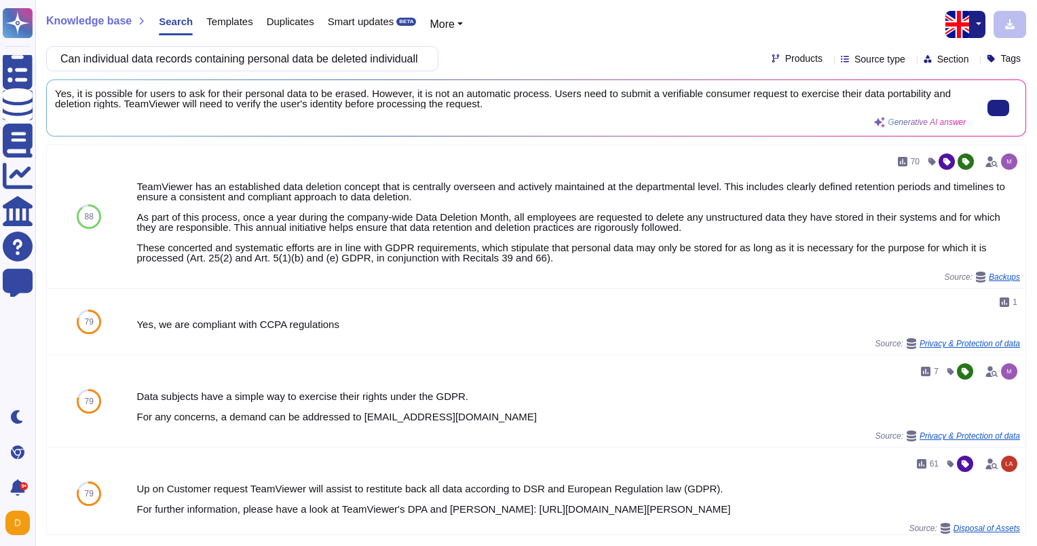
drag, startPoint x: 496, startPoint y: 103, endPoint x: 508, endPoint y: 107, distance: 12.2
click at [508, 107] on span "Yes, it is possible for users to ask for their personal data to be erased. Howe…" at bounding box center [510, 98] width 911 height 20
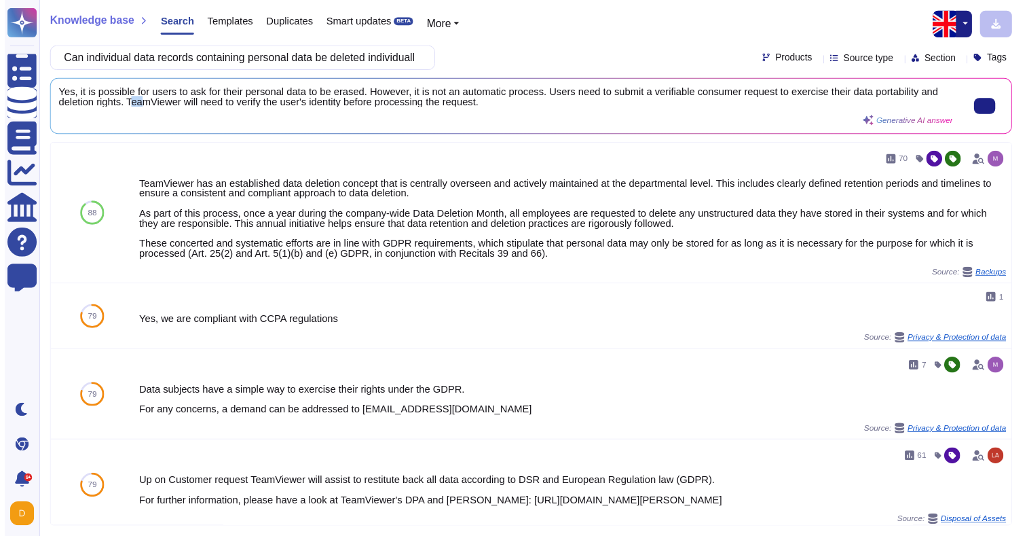
scroll to position [1, 0]
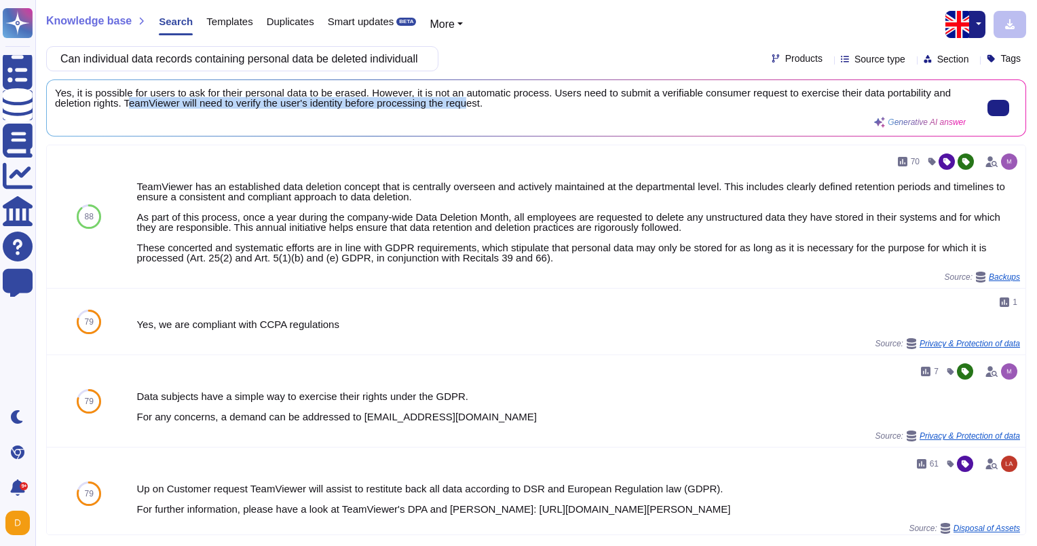
drag, startPoint x: 128, startPoint y: 104, endPoint x: 467, endPoint y: 108, distance: 339.4
click at [467, 108] on span "Yes, it is possible for users to ask for their personal data to be erased. Howe…" at bounding box center [510, 98] width 911 height 20
drag, startPoint x: 467, startPoint y: 108, endPoint x: 388, endPoint y: 122, distance: 79.9
click at [388, 122] on div "Yes, it is possible for users to ask for their personal data to be erased. Howe…" at bounding box center [510, 107] width 911 height 39
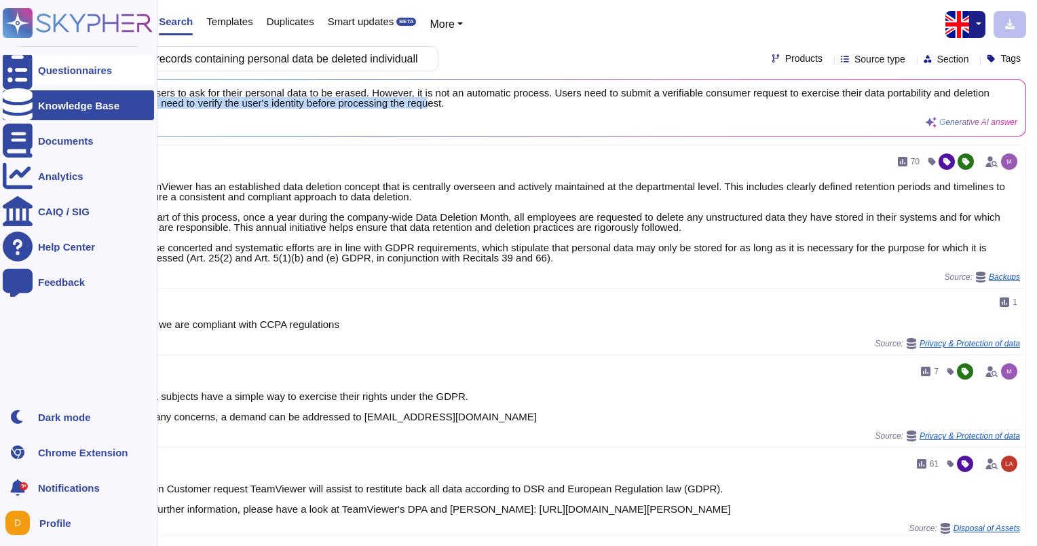
click at [37, 72] on div "Questionnaires" at bounding box center [78, 70] width 151 height 30
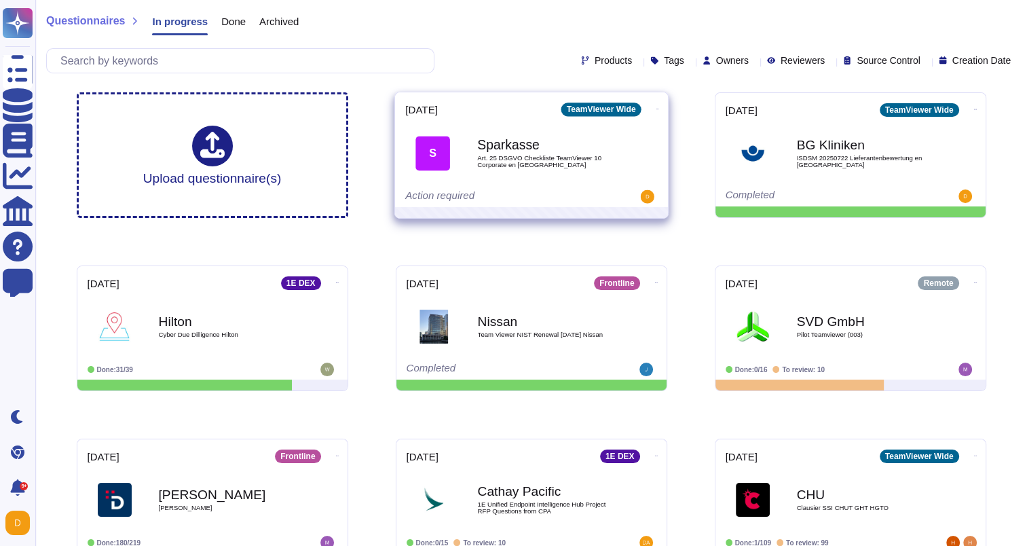
click at [549, 165] on span "Art. 25 DSGVO Checkliste TeamViewer 10 Corporate en [GEOGRAPHIC_DATA]" at bounding box center [545, 161] width 137 height 13
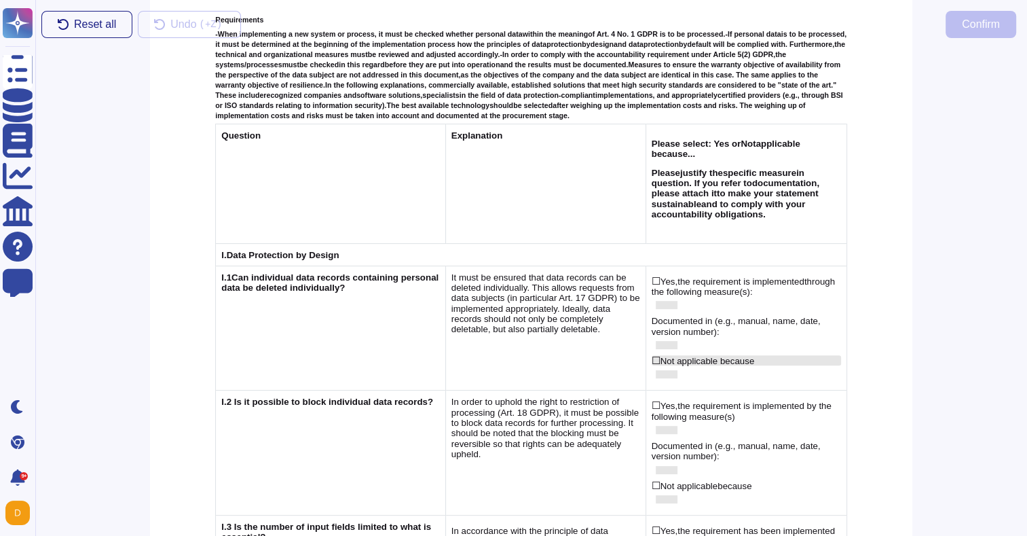
scroll to position [407, 0]
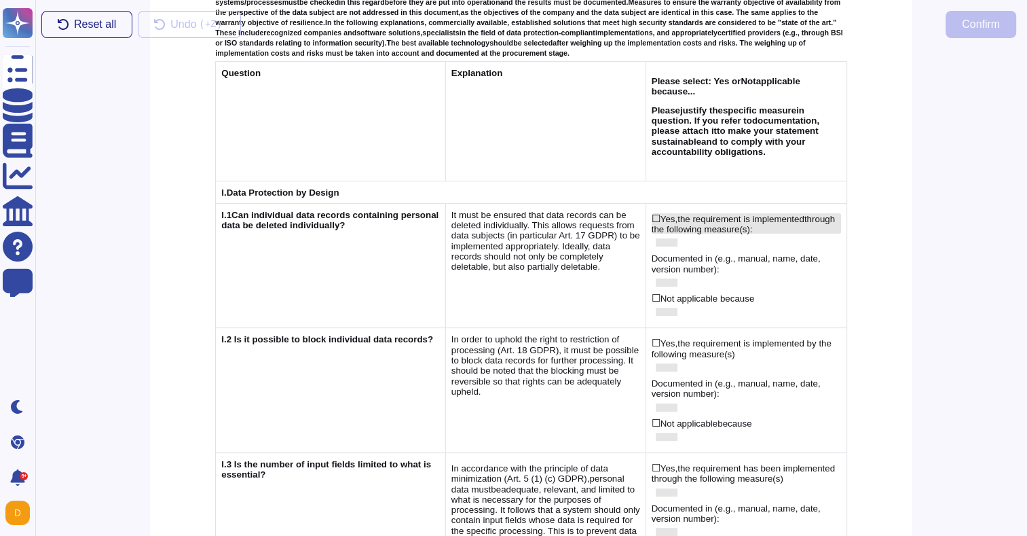
click at [652, 212] on span "☐" at bounding box center [656, 218] width 9 height 12
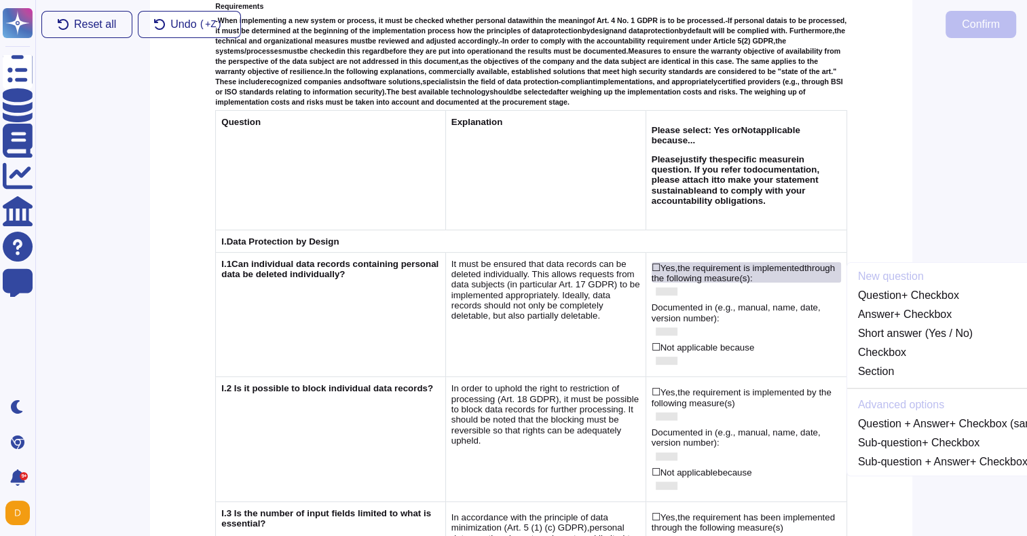
scroll to position [337, 0]
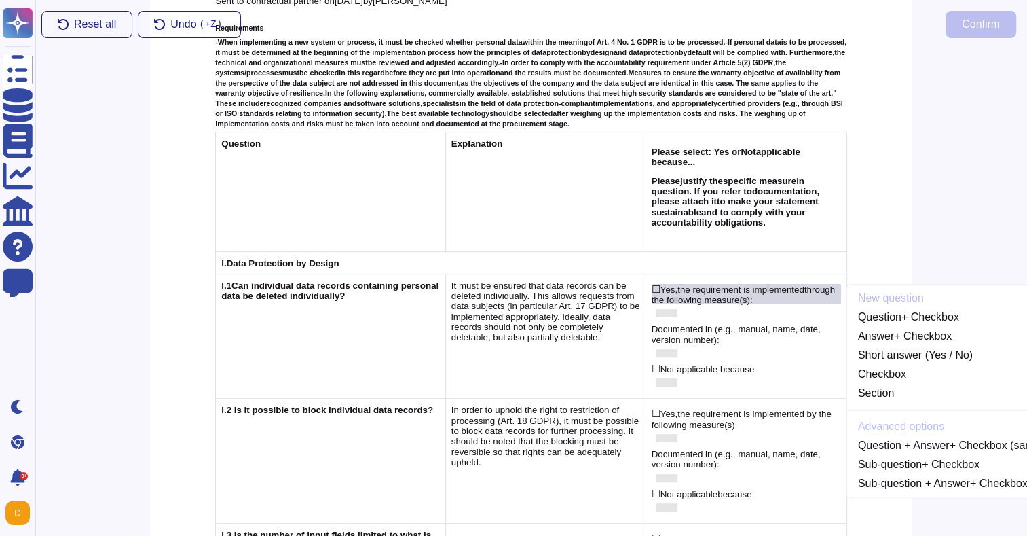
click at [693, 284] on span "through the following measure(s" at bounding box center [743, 294] width 183 height 20
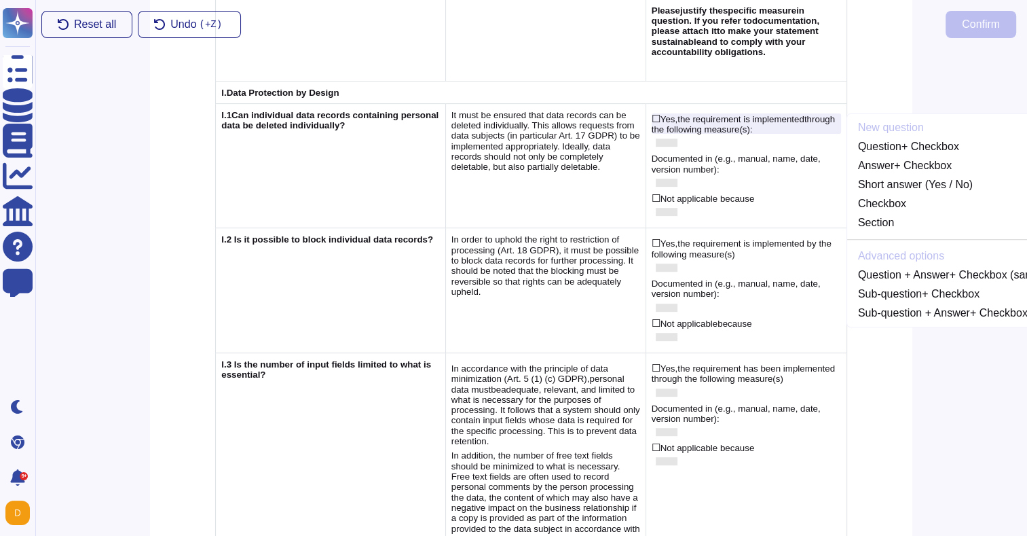
scroll to position [540, 0]
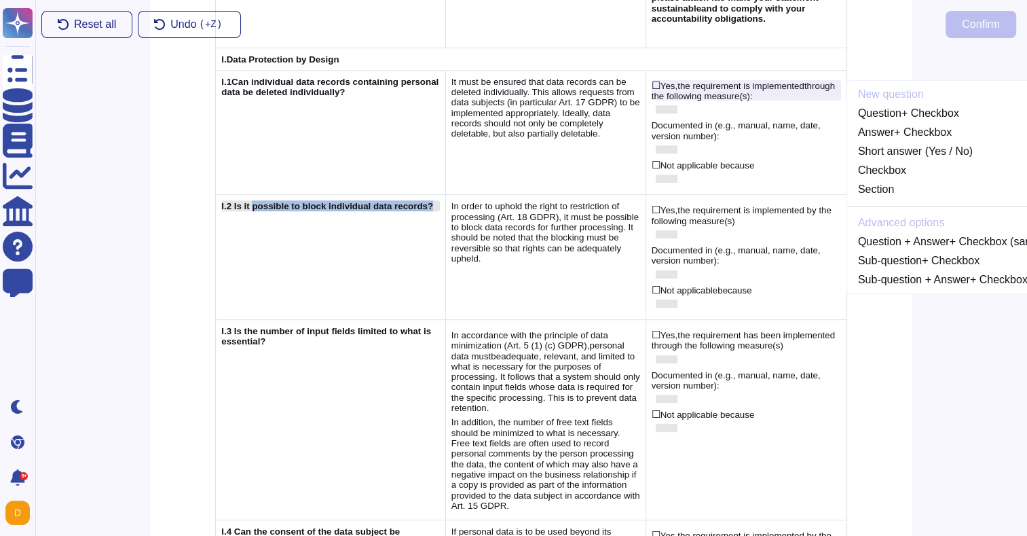
drag, startPoint x: 271, startPoint y: 199, endPoint x: 253, endPoint y: 181, distance: 25.9
click at [253, 195] on td "I.2 Is it possible to block individual data records?" at bounding box center [330, 257] width 229 height 125
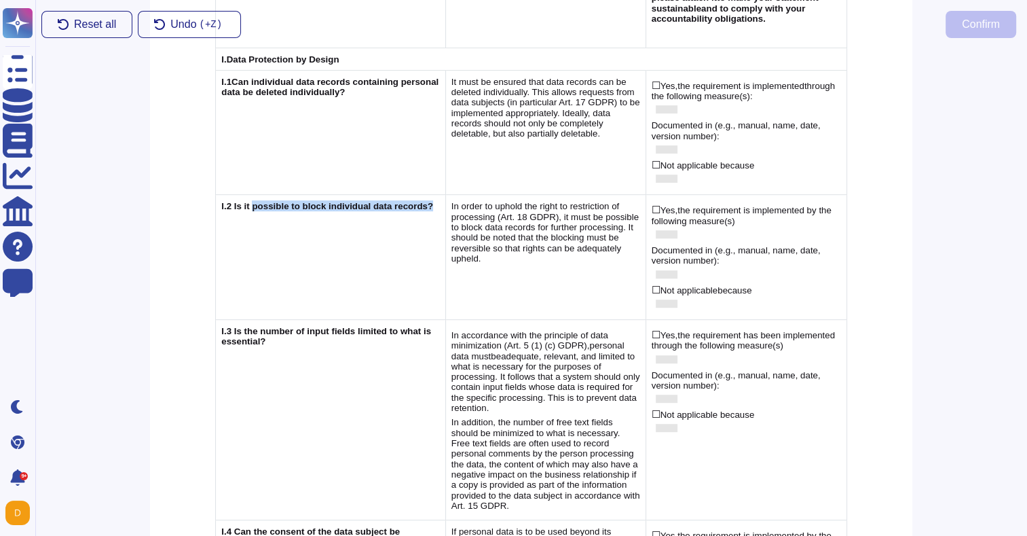
drag, startPoint x: 253, startPoint y: 181, endPoint x: 266, endPoint y: 198, distance: 22.3
click at [266, 198] on td "I.2 Is it possible to block individual data records?" at bounding box center [330, 257] width 229 height 125
click at [278, 195] on td "I.2 Is it possible to block individual data records?" at bounding box center [330, 257] width 229 height 125
drag, startPoint x: 277, startPoint y: 191, endPoint x: 235, endPoint y: 177, distance: 44.2
click at [235, 200] on div "I.2 Is it possible to block individual data records?" at bounding box center [330, 205] width 218 height 10
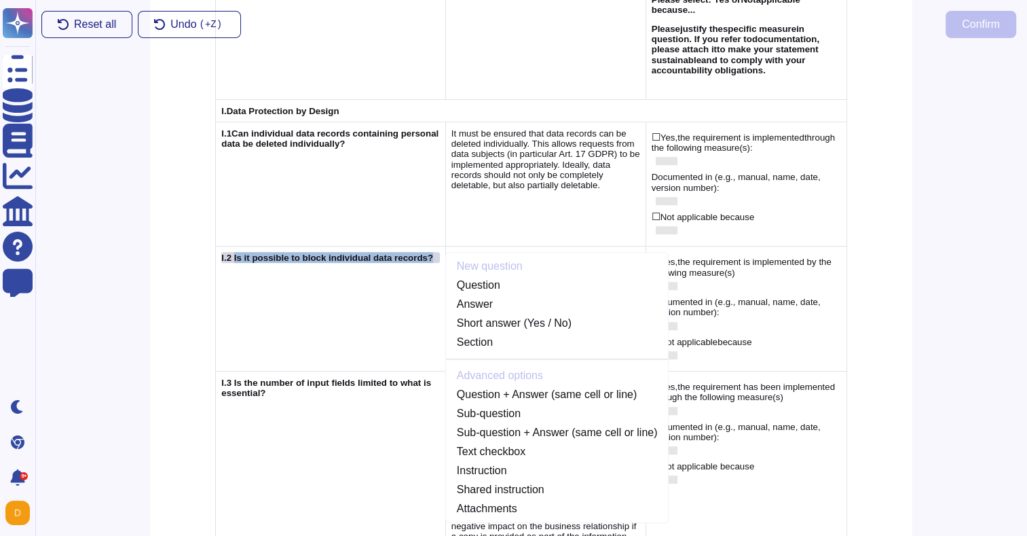
scroll to position [456, 0]
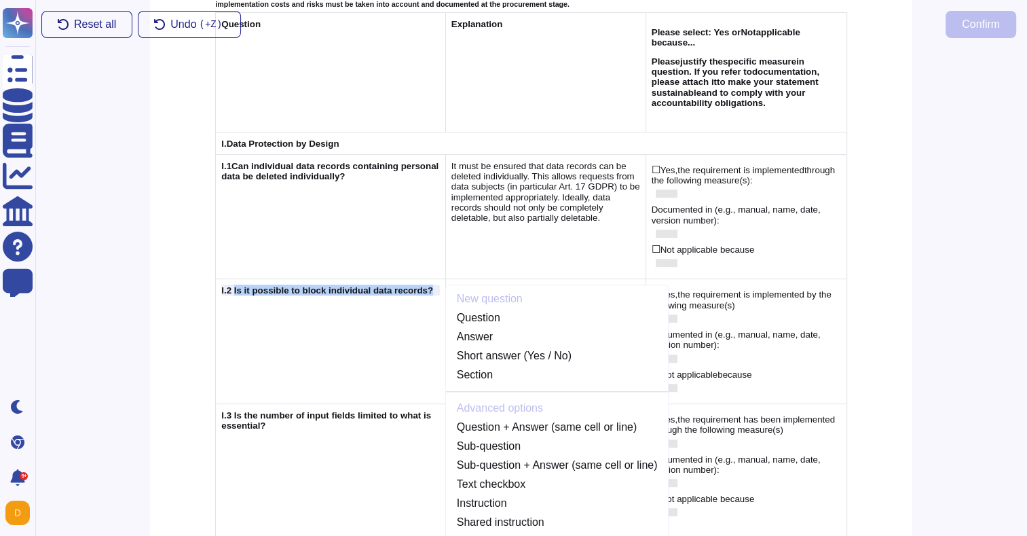
copy span "Is it possible to block individual data records?"
click at [309, 320] on td "New question Question Answer Short answer (Yes / No) Section Advanced options Q…" at bounding box center [330, 341] width 229 height 125
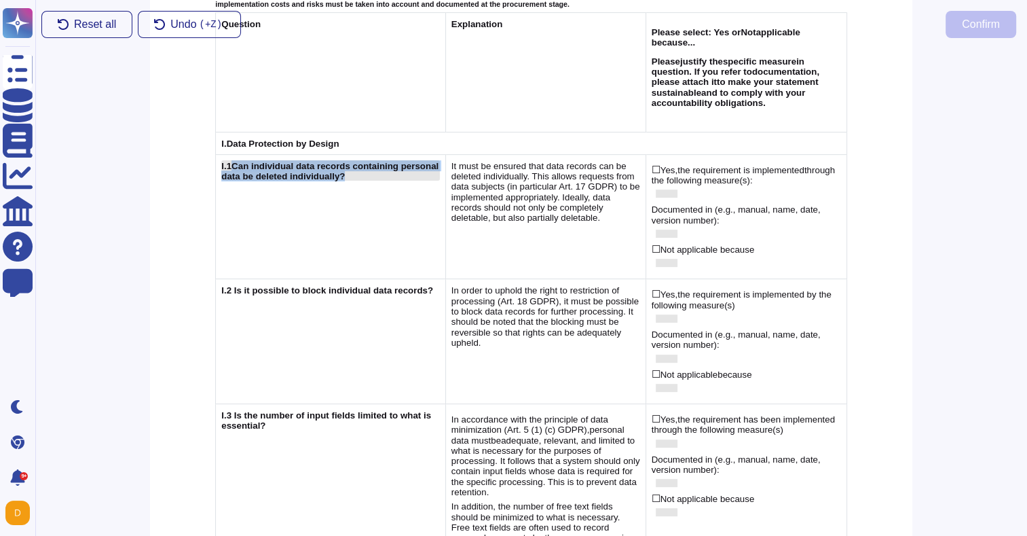
drag, startPoint x: 394, startPoint y: 147, endPoint x: 234, endPoint y: 141, distance: 160.3
click at [234, 160] on div "I.1 Can individual data records containing personal data be deleted individuall…" at bounding box center [330, 170] width 218 height 21
copy span "Can individual data records containing personal data be deleted individually?"
drag, startPoint x: 234, startPoint y: 141, endPoint x: 350, endPoint y: 172, distance: 120.9
click at [350, 172] on td "I.1 Can individual data records containing personal data be deleted individuall…" at bounding box center [330, 216] width 229 height 125
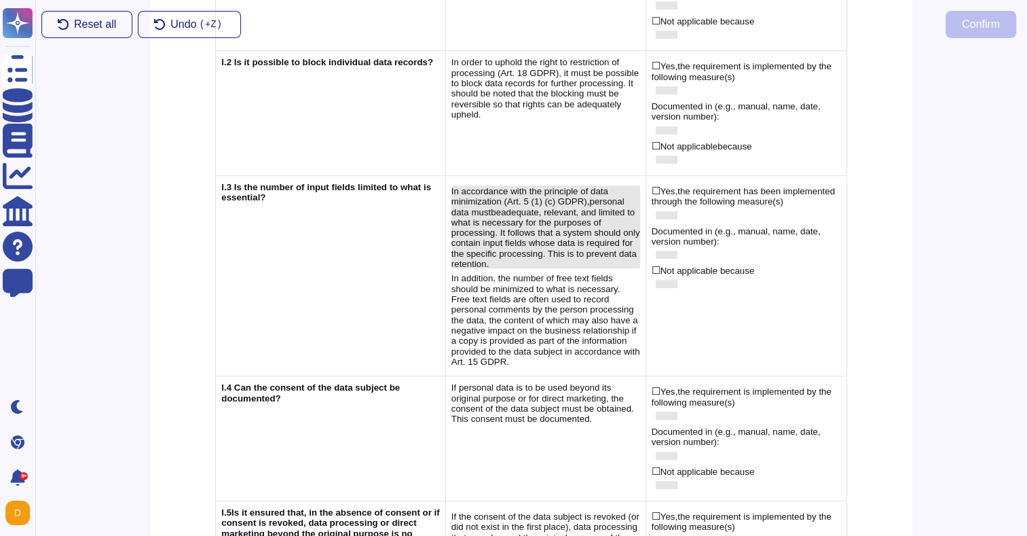
scroll to position [660, 0]
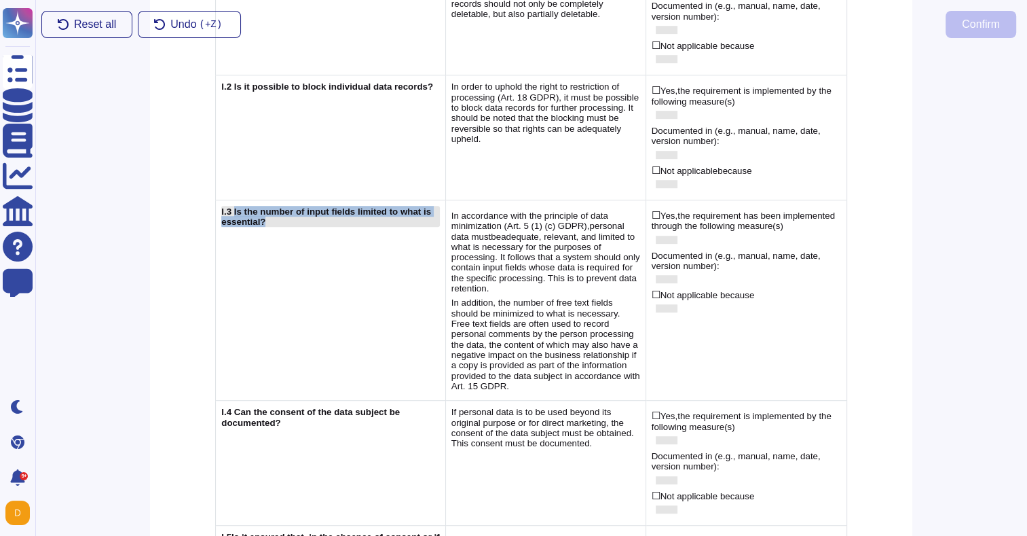
drag, startPoint x: 318, startPoint y: 192, endPoint x: 236, endPoint y: 183, distance: 83.3
click at [236, 206] on div "I.3 Is the number of input fields limited to what is essential?" at bounding box center [330, 216] width 218 height 21
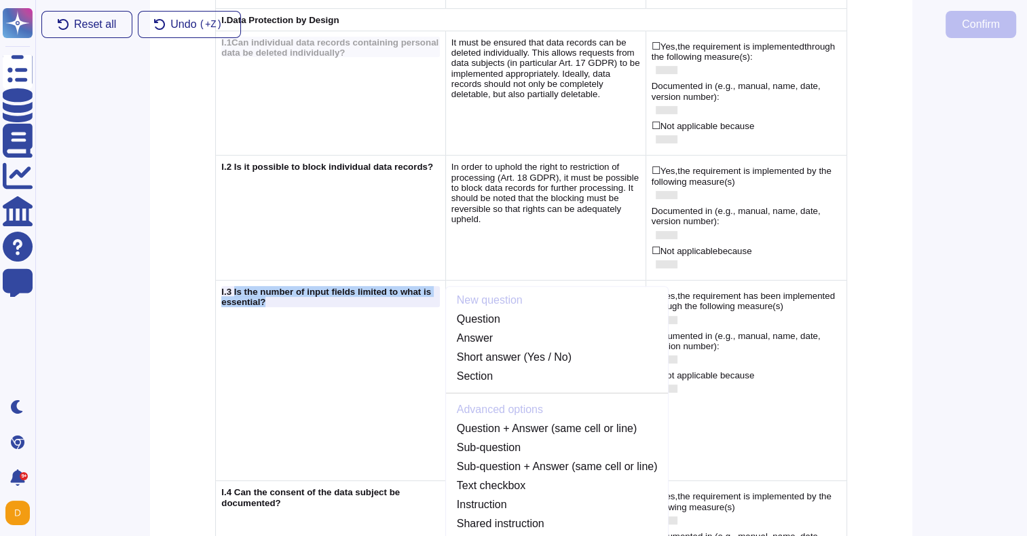
copy span "Is the number of input fields limited to what is essential?"
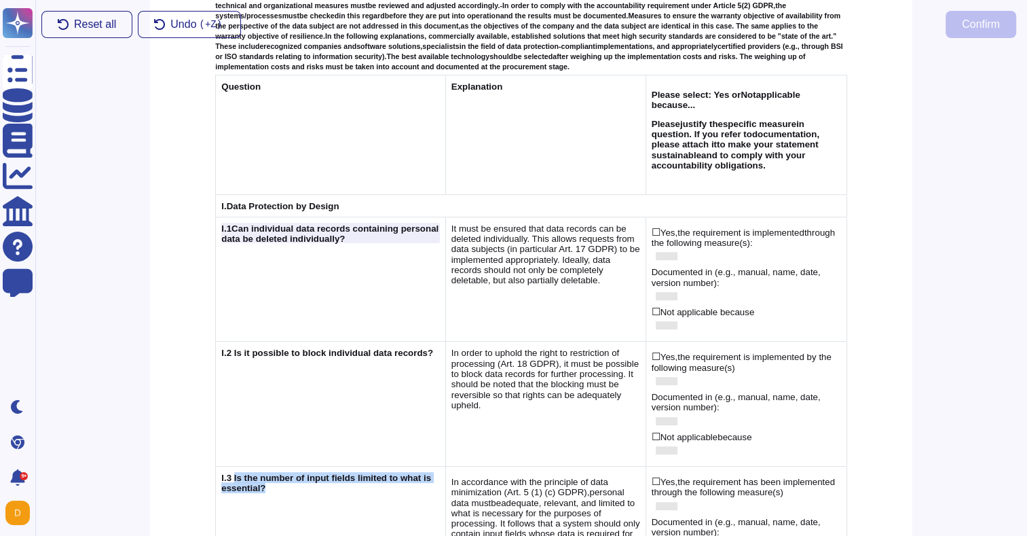
scroll to position [333, 0]
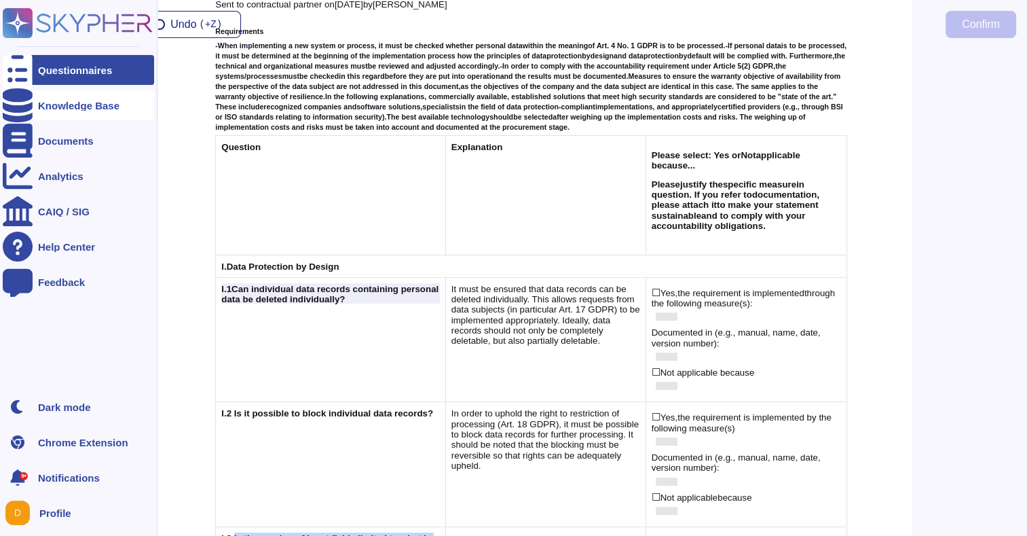
click at [52, 104] on div "Knowledge Base" at bounding box center [78, 105] width 81 height 10
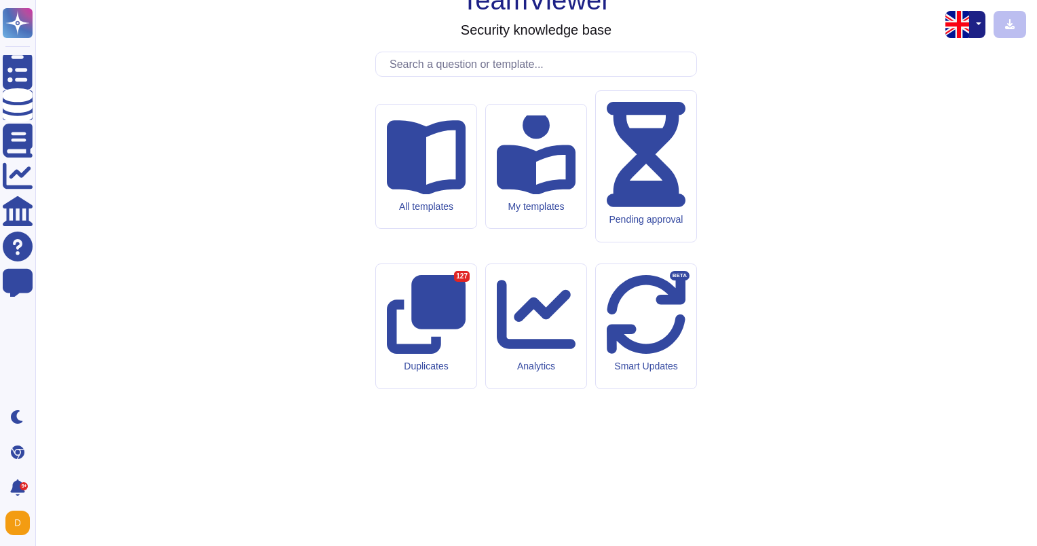
click at [522, 76] on input "text" at bounding box center [540, 64] width 314 height 24
